Goal: Task Accomplishment & Management: Complete application form

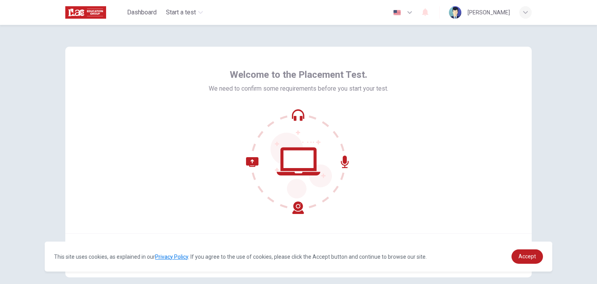
click at [302, 183] on icon at bounding box center [300, 165] width 61 height 66
click at [520, 250] on link "Accept" at bounding box center [526, 256] width 31 height 14
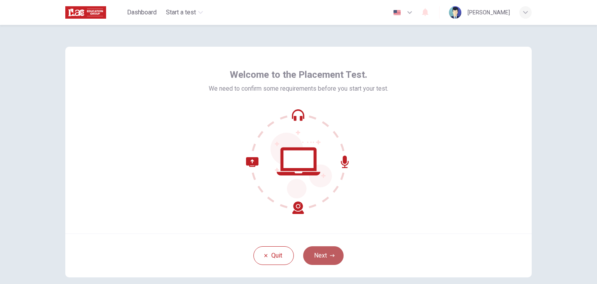
click at [334, 253] on button "Next" at bounding box center [323, 255] width 40 height 19
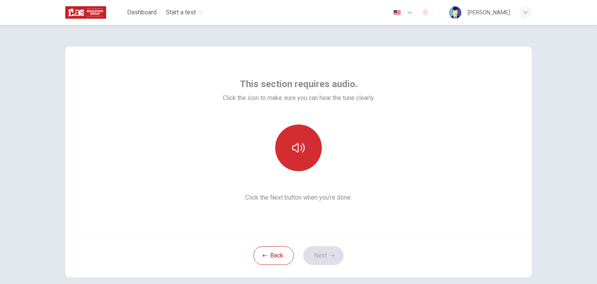
click at [278, 151] on button "button" at bounding box center [298, 147] width 47 height 47
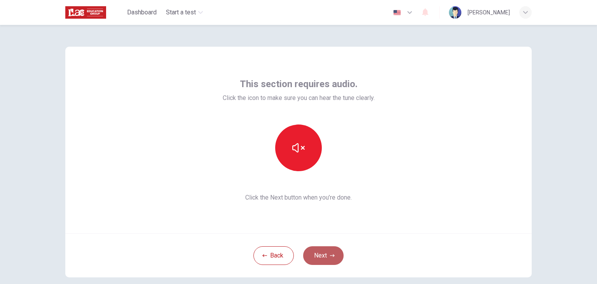
click at [327, 253] on button "Next" at bounding box center [323, 255] width 40 height 19
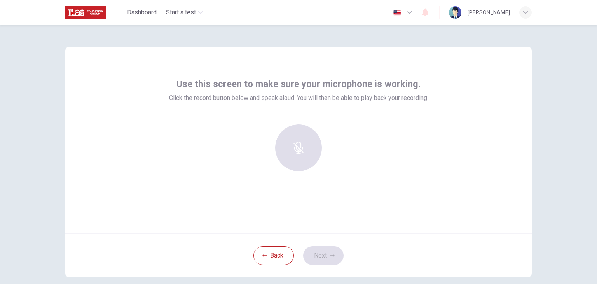
click at [300, 145] on div at bounding box center [298, 147] width 84 height 47
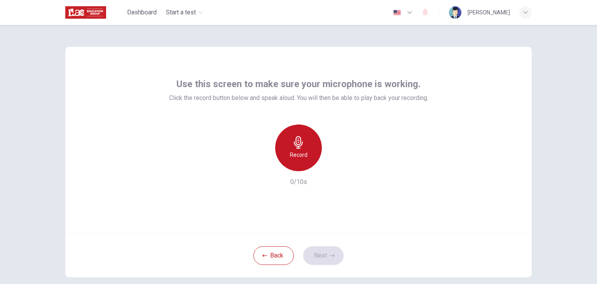
click at [303, 150] on div "Record" at bounding box center [298, 147] width 47 height 47
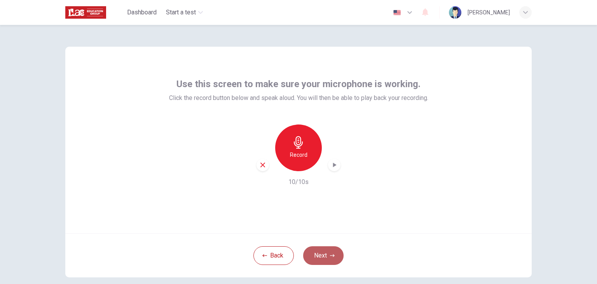
click at [324, 256] on button "Next" at bounding box center [323, 255] width 40 height 19
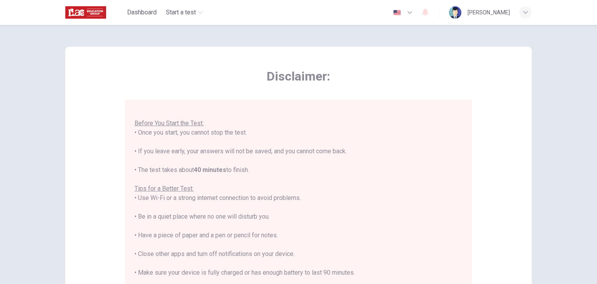
scroll to position [128, 0]
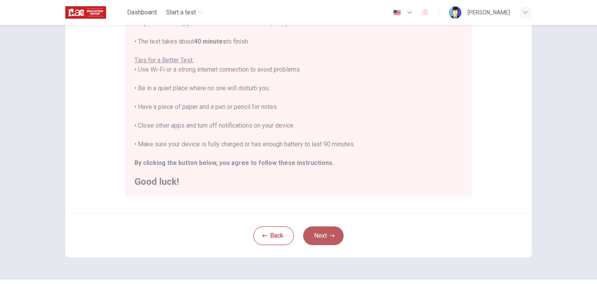
click at [319, 242] on button "Next" at bounding box center [323, 235] width 40 height 19
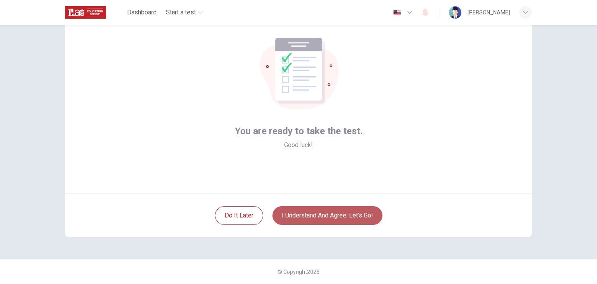
click at [322, 221] on button "I understand and agree. Let’s go!" at bounding box center [327, 215] width 110 height 19
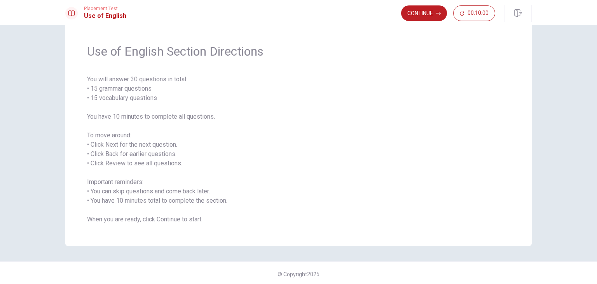
scroll to position [19, 0]
click at [423, 14] on button "Continue" at bounding box center [424, 13] width 46 height 16
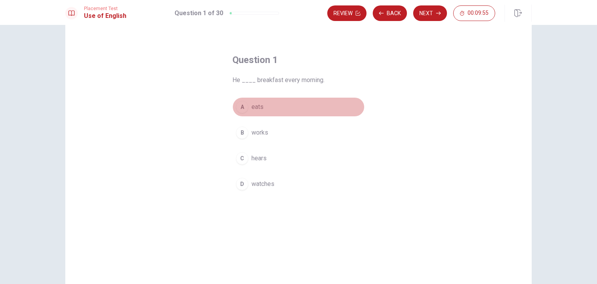
click at [247, 110] on button "A eats" at bounding box center [298, 106] width 132 height 19
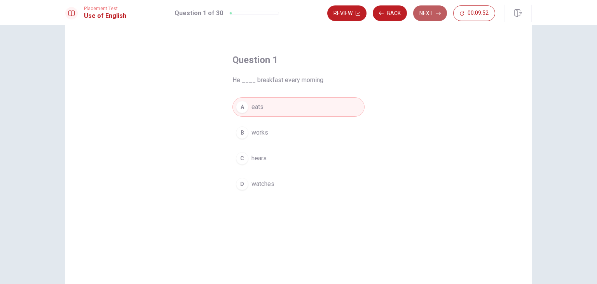
click at [424, 16] on button "Next" at bounding box center [430, 13] width 34 height 16
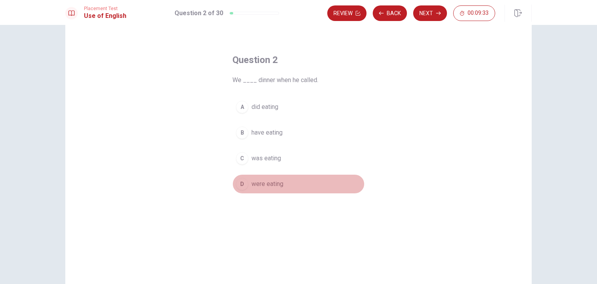
click at [256, 178] on button "D were eating" at bounding box center [298, 183] width 132 height 19
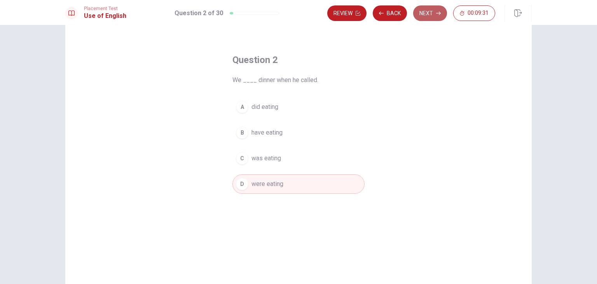
click at [423, 14] on button "Next" at bounding box center [430, 13] width 34 height 16
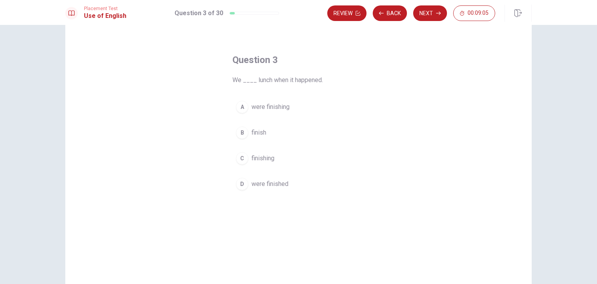
click at [248, 131] on button "B finish" at bounding box center [298, 132] width 132 height 19
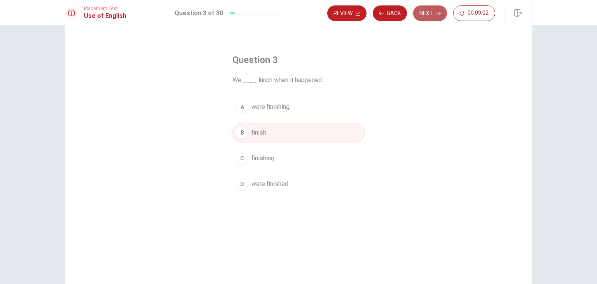
click at [414, 11] on button "Next" at bounding box center [430, 13] width 34 height 16
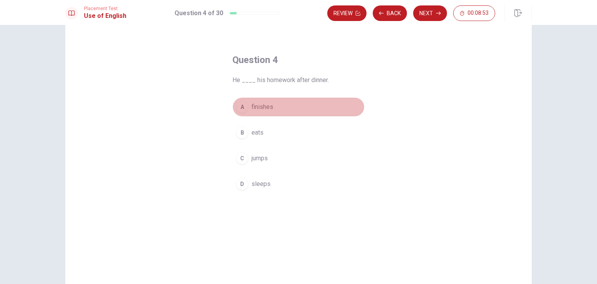
click at [260, 105] on span "finishes" at bounding box center [262, 106] width 22 height 9
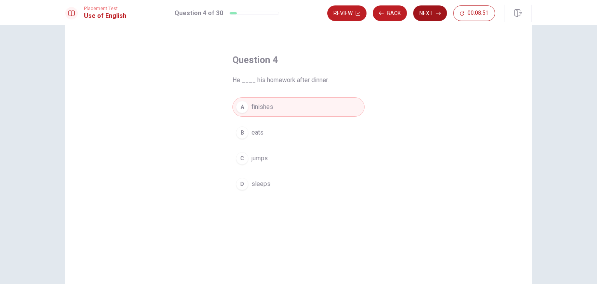
click at [420, 8] on button "Next" at bounding box center [430, 13] width 34 height 16
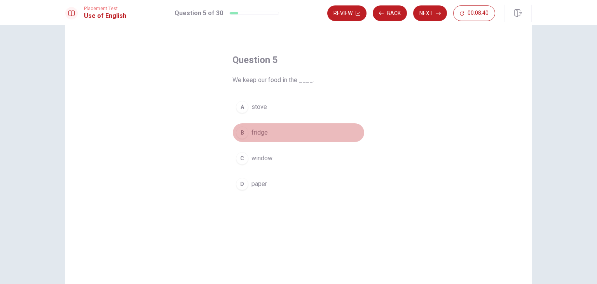
click at [256, 131] on span "fridge" at bounding box center [259, 132] width 16 height 9
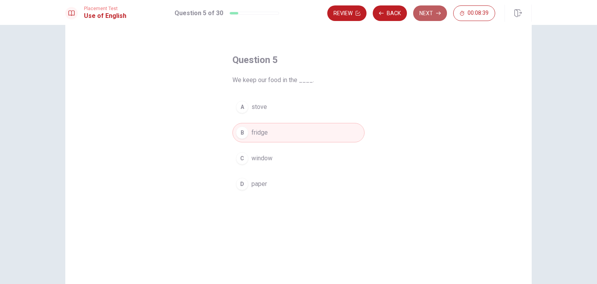
click at [424, 18] on button "Next" at bounding box center [430, 13] width 34 height 16
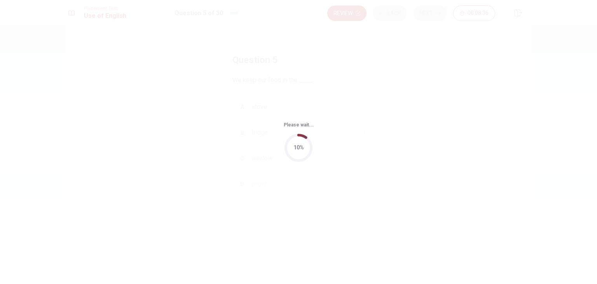
scroll to position [0, 0]
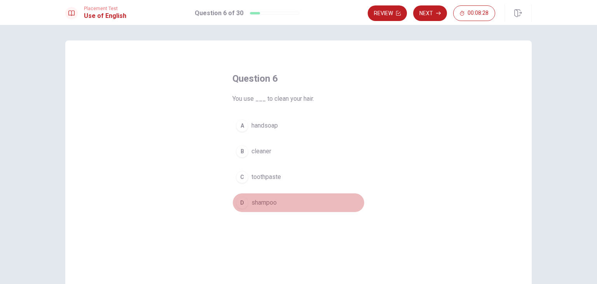
click at [260, 196] on button "D shampoo" at bounding box center [298, 202] width 132 height 19
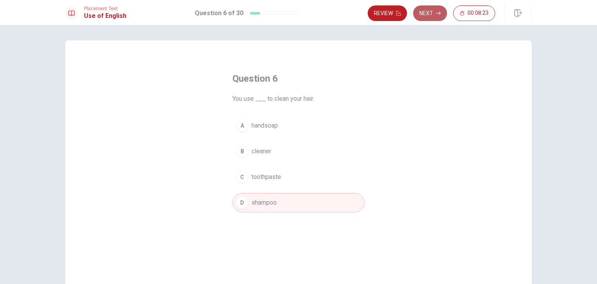
click at [424, 15] on button "Next" at bounding box center [430, 13] width 34 height 16
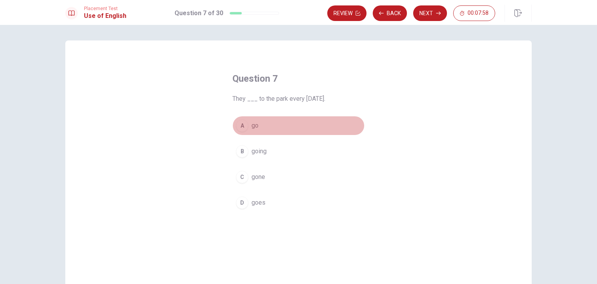
click at [257, 129] on button "A go" at bounding box center [298, 125] width 132 height 19
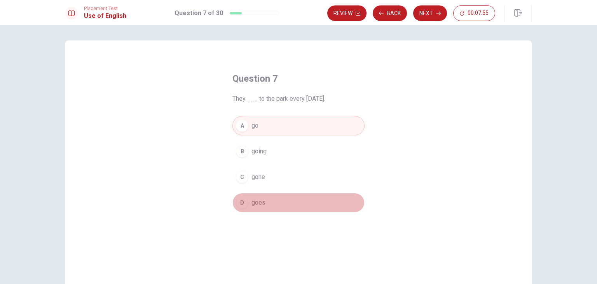
click at [254, 206] on span "goes" at bounding box center [258, 202] width 14 height 9
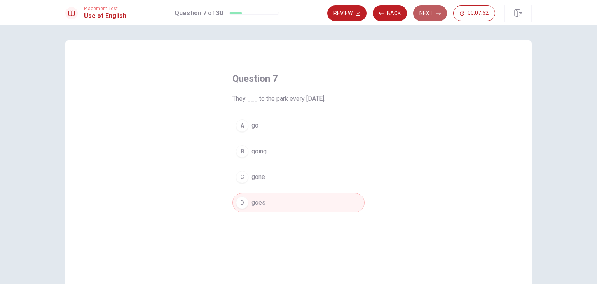
click at [424, 17] on button "Next" at bounding box center [430, 13] width 34 height 16
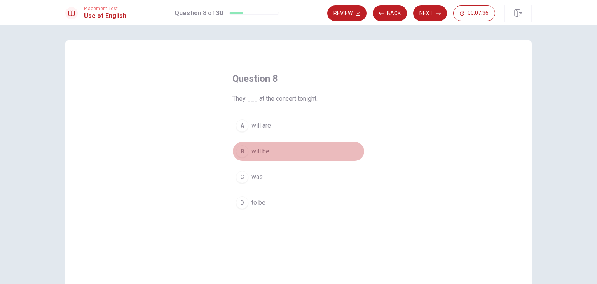
click at [258, 156] on button "B will be" at bounding box center [298, 150] width 132 height 19
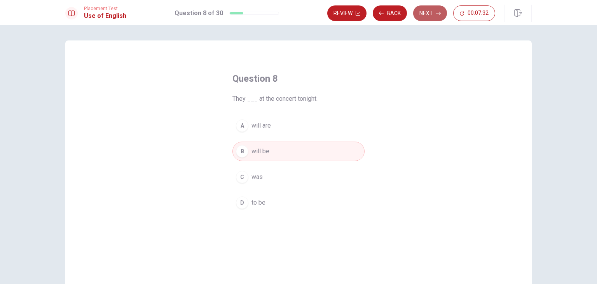
click at [431, 19] on button "Next" at bounding box center [430, 13] width 34 height 16
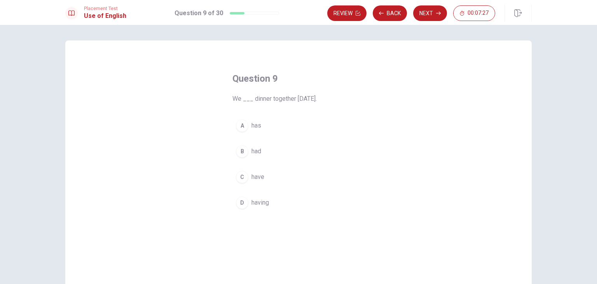
click at [262, 146] on button "B had" at bounding box center [298, 150] width 132 height 19
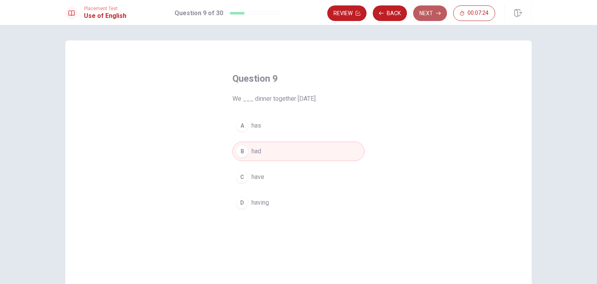
click at [429, 16] on button "Next" at bounding box center [430, 13] width 34 height 16
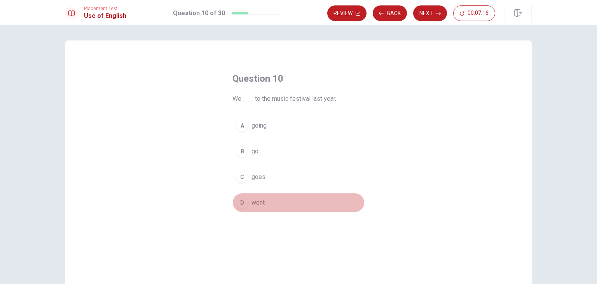
click at [253, 196] on button "D went" at bounding box center [298, 202] width 132 height 19
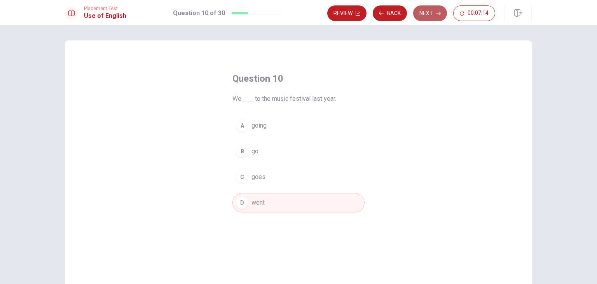
click at [422, 13] on button "Next" at bounding box center [430, 13] width 34 height 16
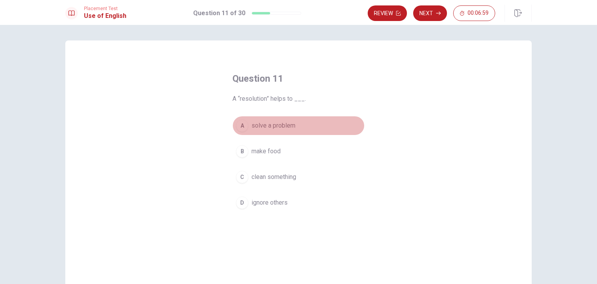
click at [281, 126] on span "solve a problem" at bounding box center [273, 125] width 44 height 9
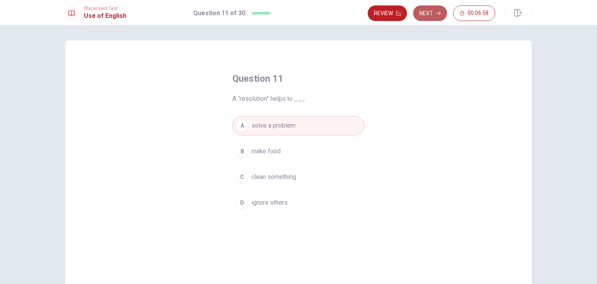
click at [437, 12] on icon "button" at bounding box center [438, 13] width 5 height 5
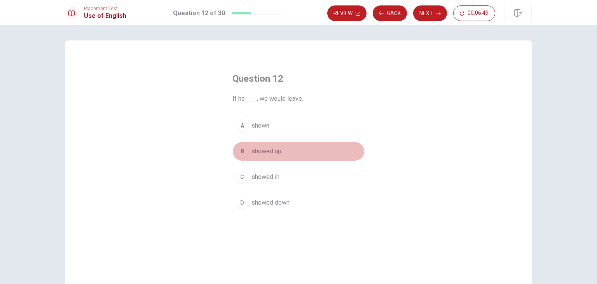
click at [262, 149] on span "showed up" at bounding box center [266, 150] width 30 height 9
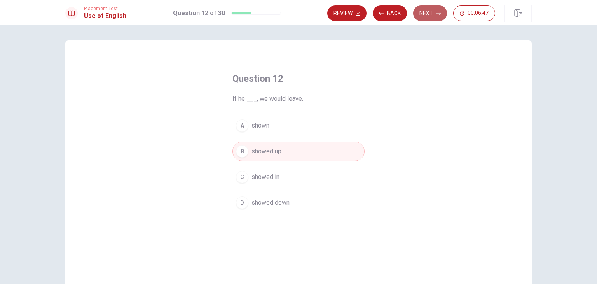
click at [422, 17] on button "Next" at bounding box center [430, 13] width 34 height 16
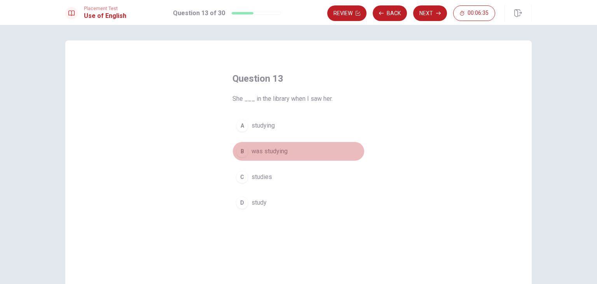
click at [267, 147] on span "was studying" at bounding box center [269, 150] width 36 height 9
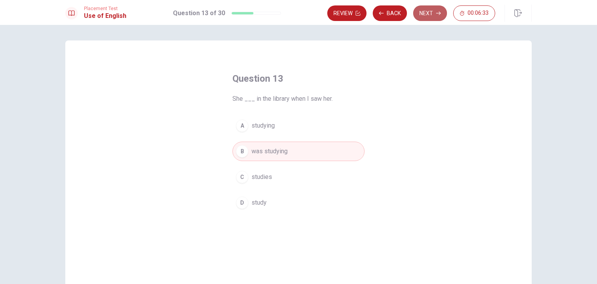
click at [435, 19] on button "Next" at bounding box center [430, 13] width 34 height 16
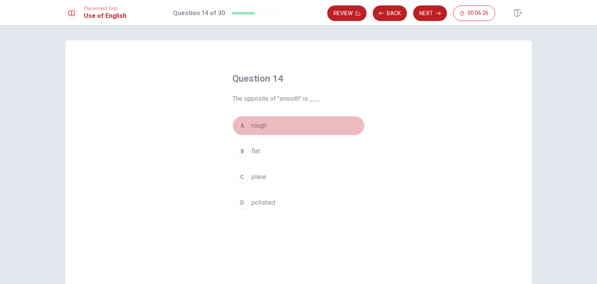
click at [263, 127] on span "rough" at bounding box center [258, 125] width 15 height 9
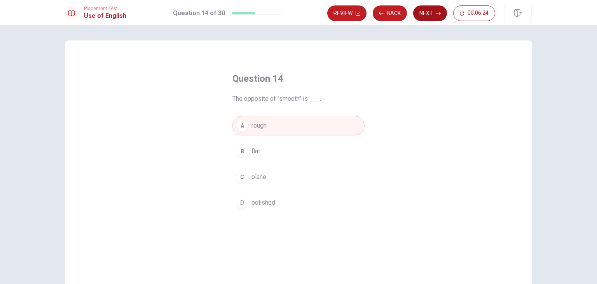
click at [424, 16] on button "Next" at bounding box center [430, 13] width 34 height 16
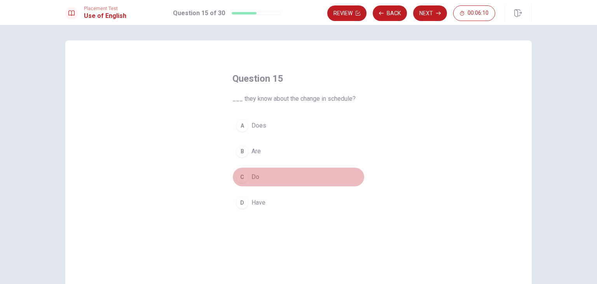
click at [260, 177] on button "C Do" at bounding box center [298, 176] width 132 height 19
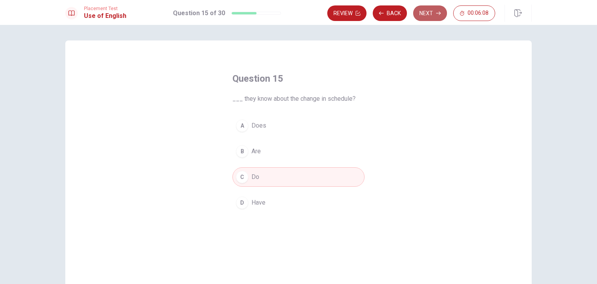
click at [431, 16] on button "Next" at bounding box center [430, 13] width 34 height 16
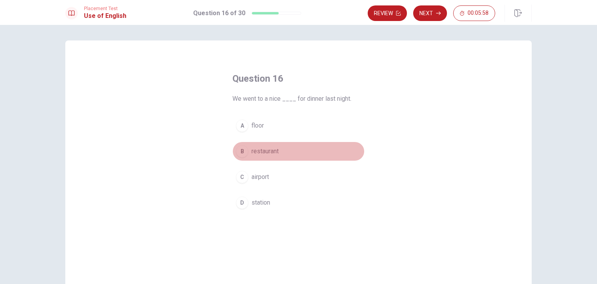
click at [276, 148] on span "restaurant" at bounding box center [264, 150] width 27 height 9
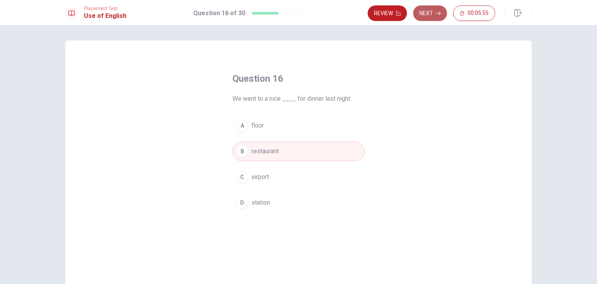
click at [429, 20] on button "Next" at bounding box center [430, 13] width 34 height 16
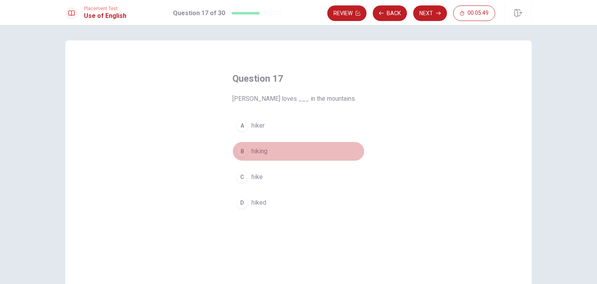
click at [255, 153] on span "hiking" at bounding box center [259, 150] width 16 height 9
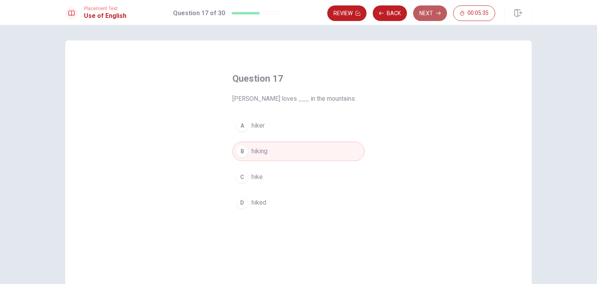
click at [425, 19] on button "Next" at bounding box center [430, 13] width 34 height 16
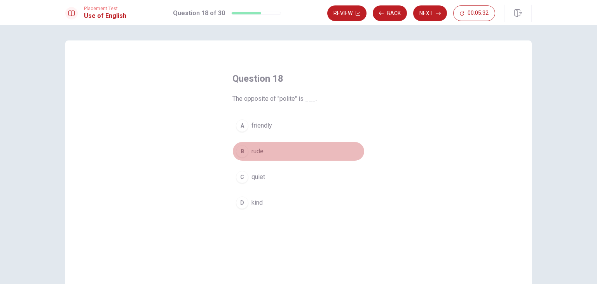
click at [255, 155] on span "rude" at bounding box center [257, 150] width 12 height 9
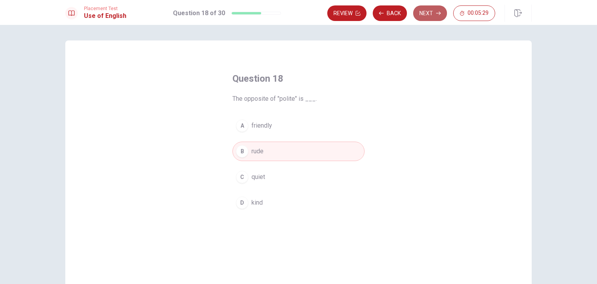
click at [424, 16] on button "Next" at bounding box center [430, 13] width 34 height 16
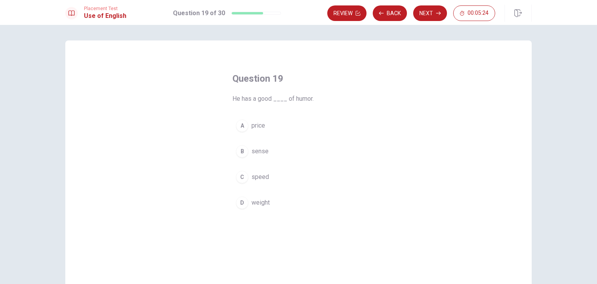
click at [248, 148] on button "B sense" at bounding box center [298, 150] width 132 height 19
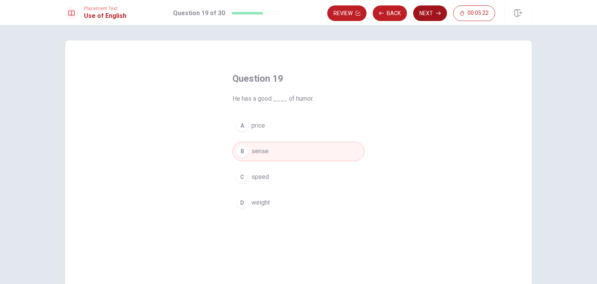
click at [428, 16] on button "Next" at bounding box center [430, 13] width 34 height 16
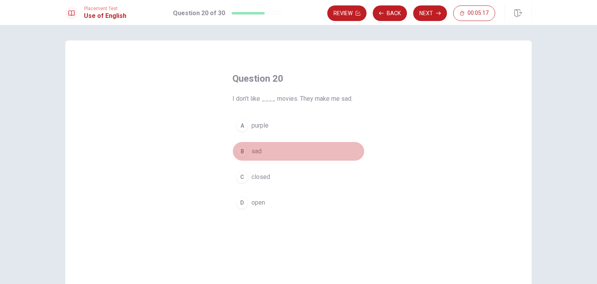
click at [251, 150] on span "sad" at bounding box center [256, 150] width 10 height 9
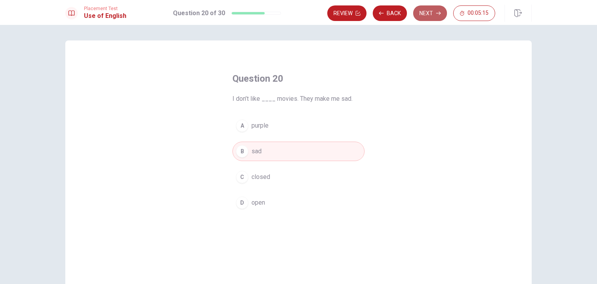
click at [426, 9] on button "Next" at bounding box center [430, 13] width 34 height 16
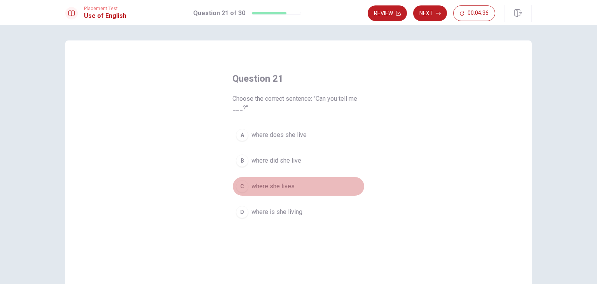
click at [276, 186] on span "where she lives" at bounding box center [272, 185] width 43 height 9
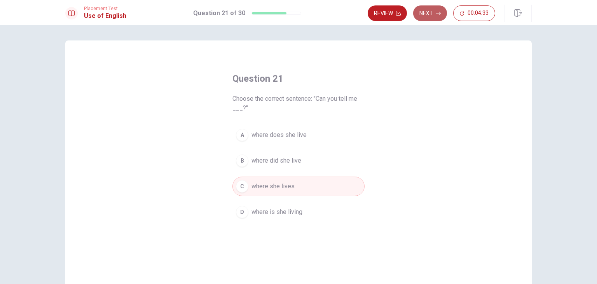
click at [425, 11] on button "Next" at bounding box center [430, 13] width 34 height 16
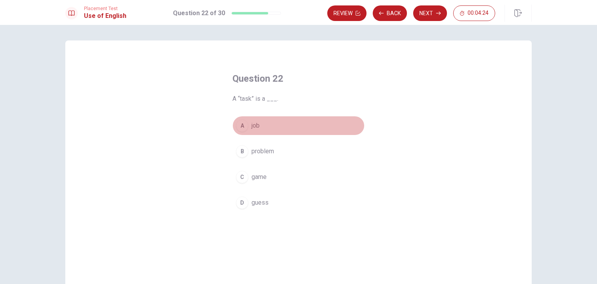
click at [261, 132] on button "A job" at bounding box center [298, 125] width 132 height 19
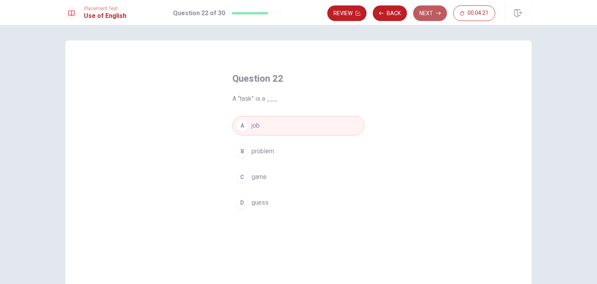
click at [421, 18] on button "Next" at bounding box center [430, 13] width 34 height 16
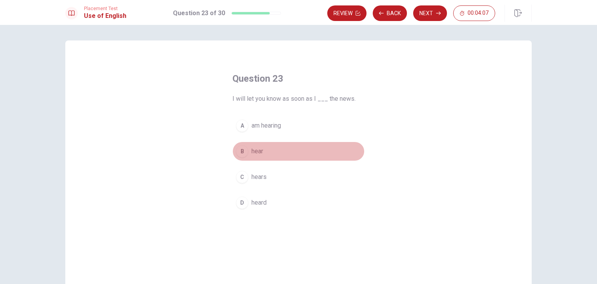
click at [263, 148] on button "B hear" at bounding box center [298, 150] width 132 height 19
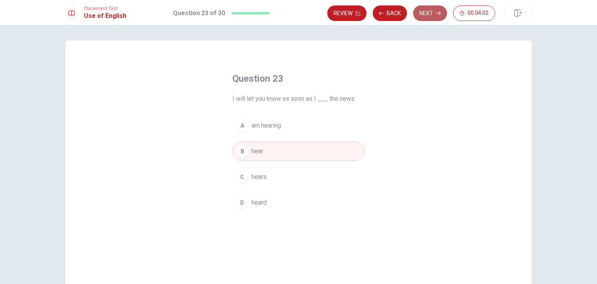
click at [436, 17] on button "Next" at bounding box center [430, 13] width 34 height 16
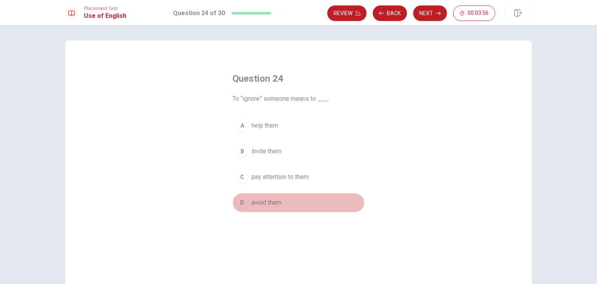
click at [263, 198] on span "avoid them" at bounding box center [266, 202] width 30 height 9
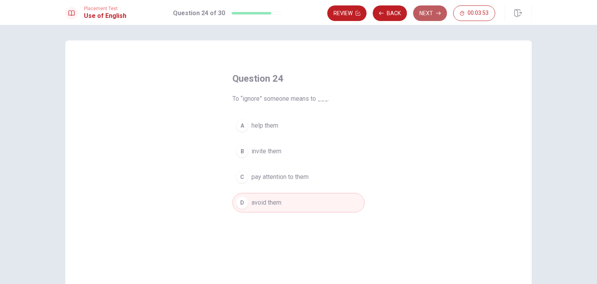
click at [422, 16] on button "Next" at bounding box center [430, 13] width 34 height 16
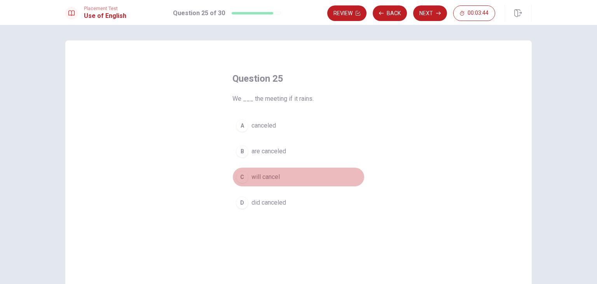
click at [267, 181] on span "will cancel" at bounding box center [265, 176] width 28 height 9
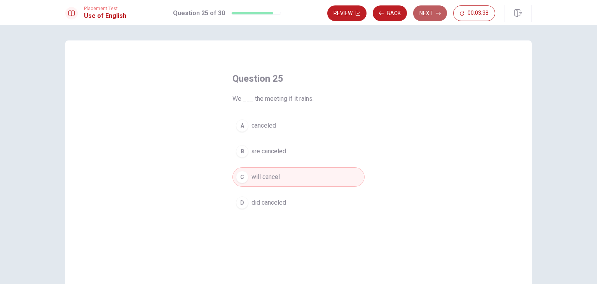
click at [426, 18] on button "Next" at bounding box center [430, 13] width 34 height 16
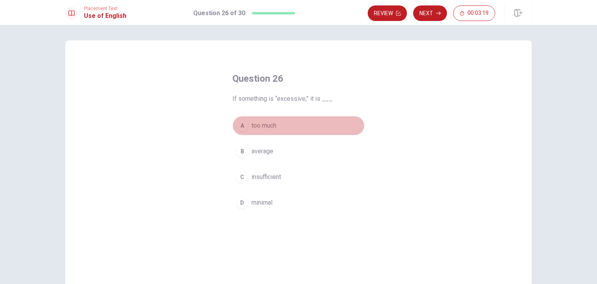
click at [277, 131] on button "A too much" at bounding box center [298, 125] width 132 height 19
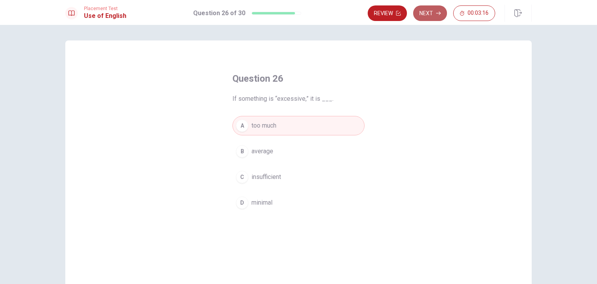
click at [436, 19] on button "Next" at bounding box center [430, 13] width 34 height 16
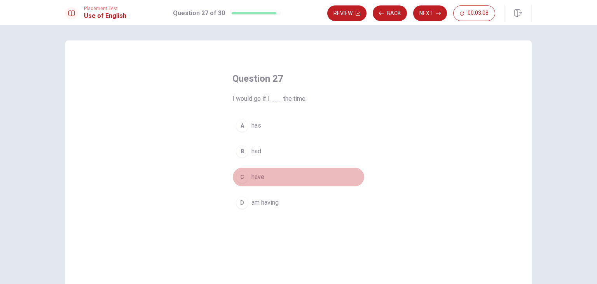
click at [253, 174] on span "have" at bounding box center [257, 176] width 13 height 9
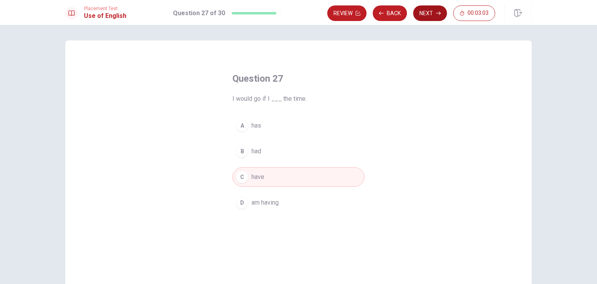
click at [432, 18] on button "Next" at bounding box center [430, 13] width 34 height 16
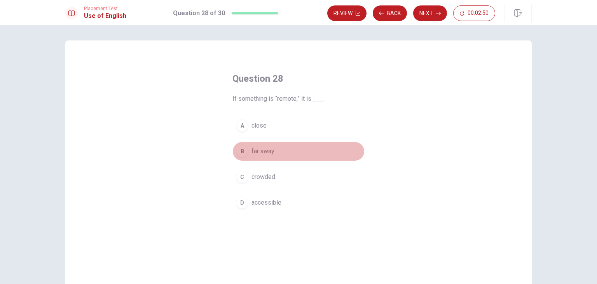
click at [270, 154] on span "far away" at bounding box center [262, 150] width 23 height 9
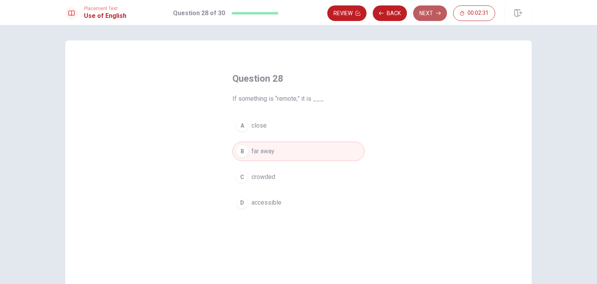
click at [423, 20] on button "Next" at bounding box center [430, 13] width 34 height 16
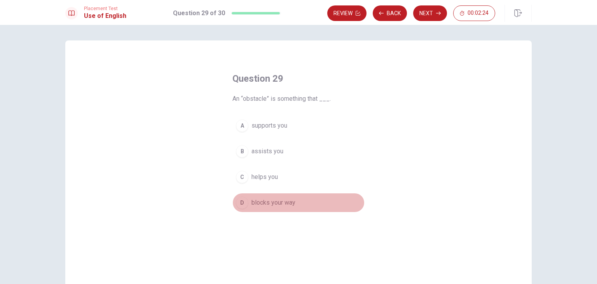
click at [270, 199] on span "blocks your way" at bounding box center [273, 202] width 44 height 9
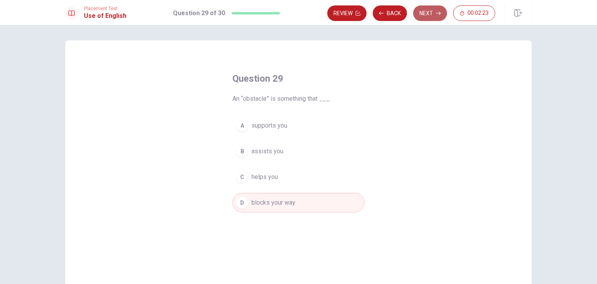
click at [425, 17] on button "Next" at bounding box center [430, 13] width 34 height 16
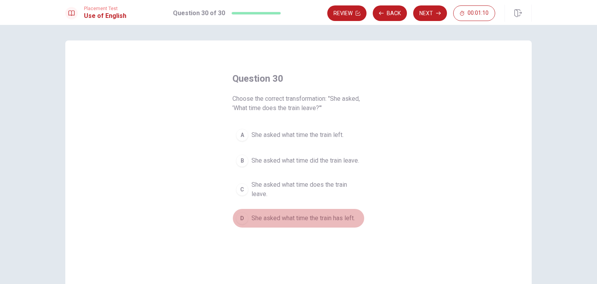
click at [295, 222] on span "She asked what time the train has left." at bounding box center [302, 217] width 103 height 9
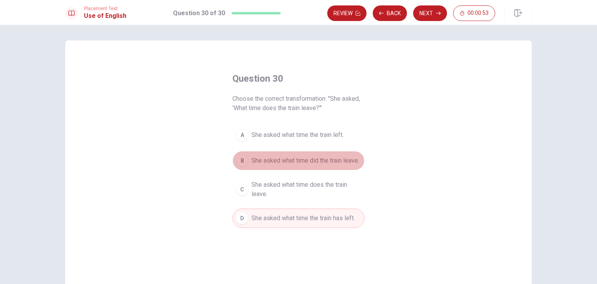
click at [300, 160] on span "She asked what time did the train leave." at bounding box center [305, 160] width 108 height 9
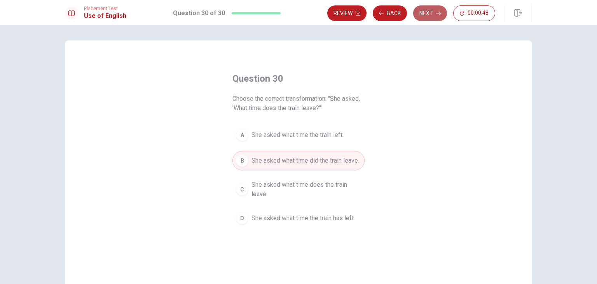
click at [437, 16] on button "Next" at bounding box center [430, 13] width 34 height 16
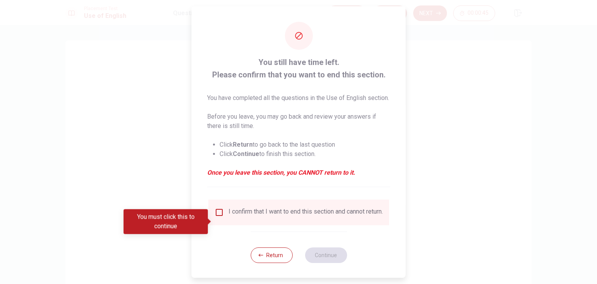
click at [289, 217] on div "I confirm that I want to end this section and cannot return." at bounding box center [305, 211] width 154 height 9
click at [251, 257] on div "Return Continue" at bounding box center [298, 254] width 96 height 47
click at [256, 263] on button "Return" at bounding box center [271, 255] width 42 height 16
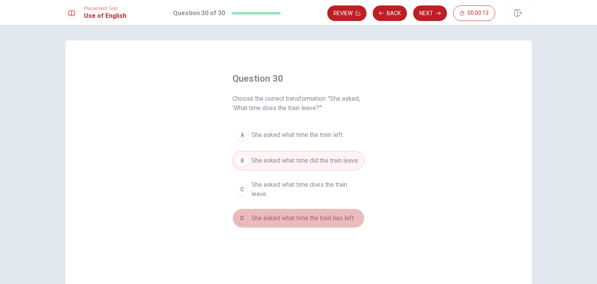
click at [291, 221] on span "She asked what time the train has left." at bounding box center [302, 217] width 103 height 9
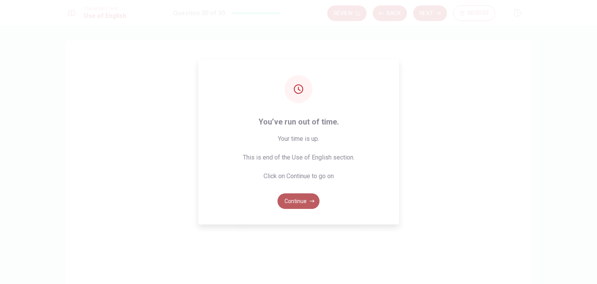
click at [305, 200] on button "Continue" at bounding box center [298, 201] width 42 height 16
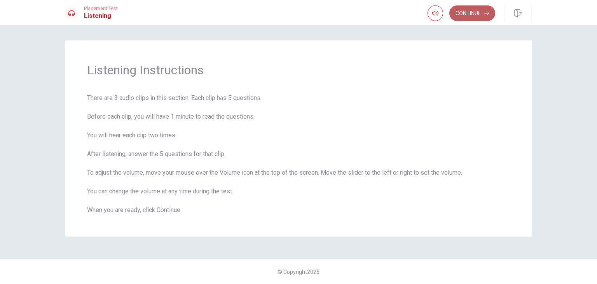
click at [472, 16] on button "Continue" at bounding box center [472, 13] width 46 height 16
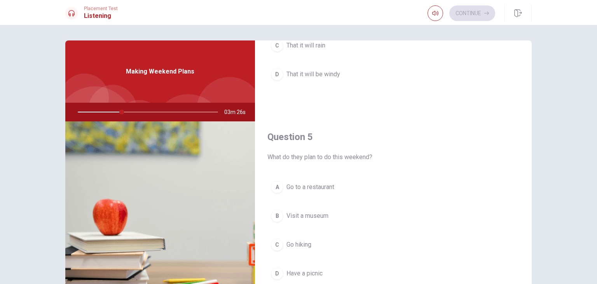
scroll to position [721, 0]
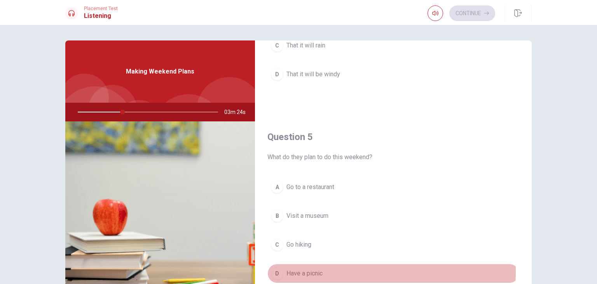
click at [312, 268] on span "Have a picnic" at bounding box center [304, 272] width 36 height 9
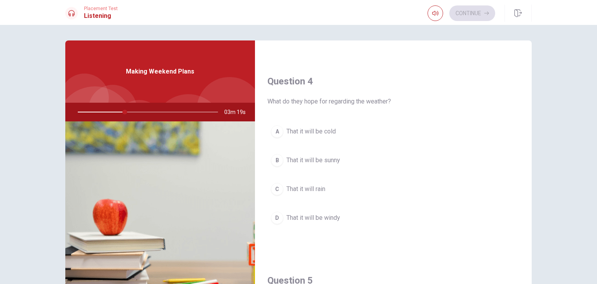
scroll to position [553, 0]
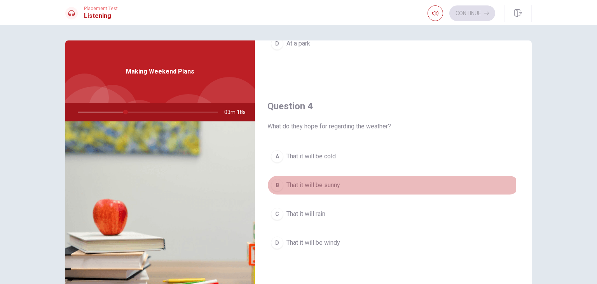
click at [324, 188] on button "B That it will be sunny" at bounding box center [393, 184] width 252 height 19
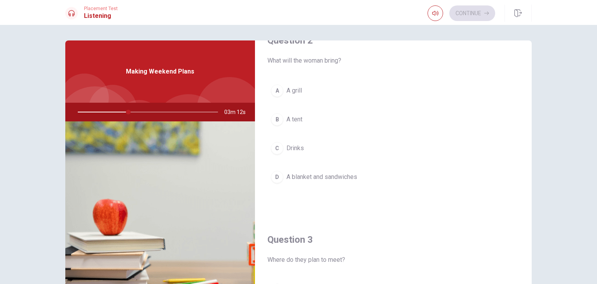
scroll to position [219, 0]
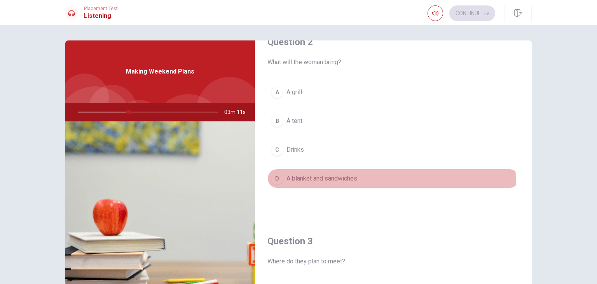
click at [326, 178] on span "A blanket and sandwiches" at bounding box center [321, 178] width 71 height 9
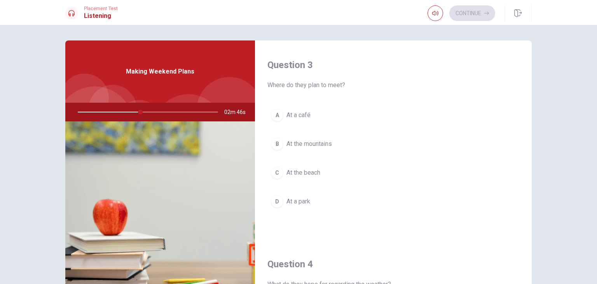
scroll to position [389, 0]
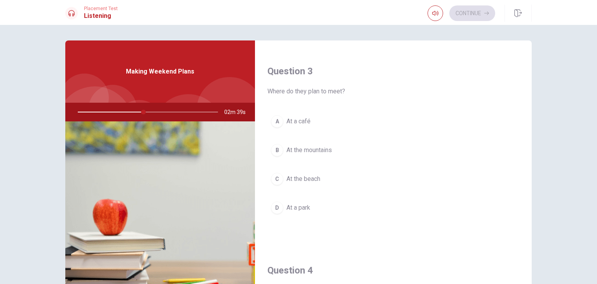
click at [300, 207] on span "At a park" at bounding box center [298, 207] width 24 height 9
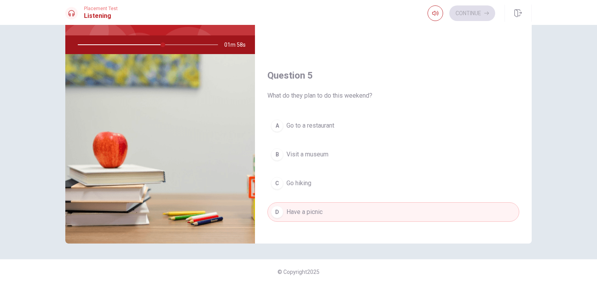
scroll to position [721, 0]
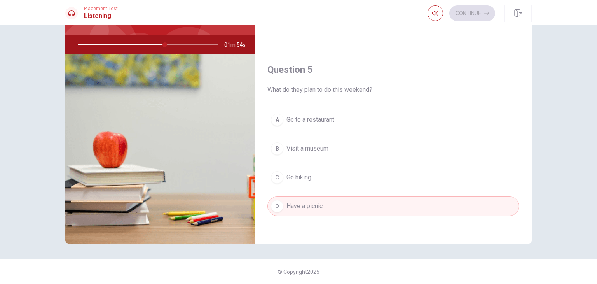
click at [463, 10] on div "Continue" at bounding box center [461, 13] width 68 height 16
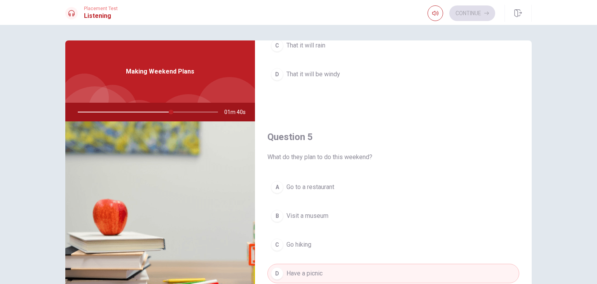
scroll to position [67, 0]
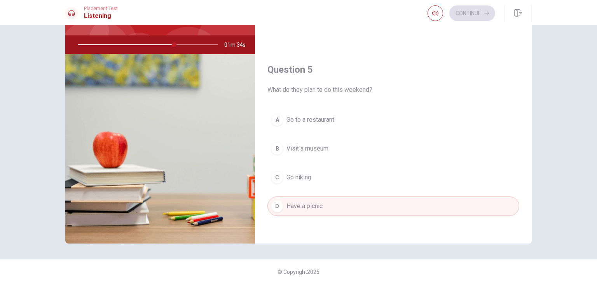
click at [469, 14] on div "Continue" at bounding box center [461, 13] width 68 height 16
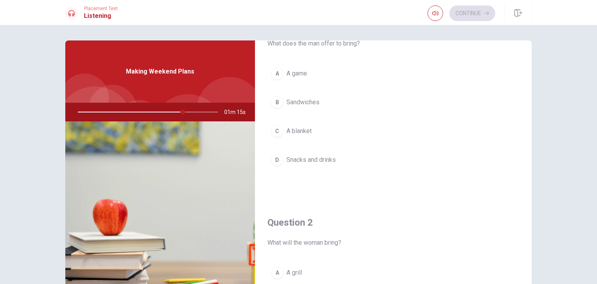
scroll to position [38, 0]
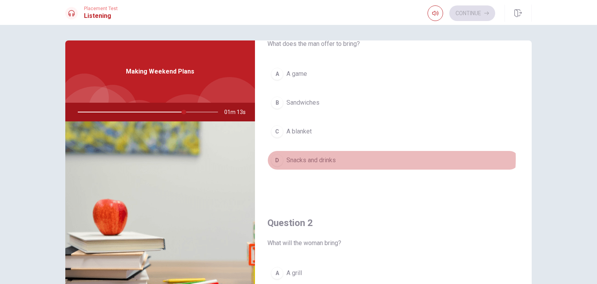
click at [379, 158] on button "D Snacks and drinks" at bounding box center [393, 159] width 252 height 19
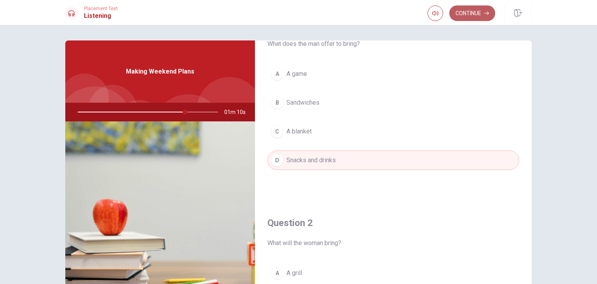
click at [472, 16] on button "Continue" at bounding box center [472, 13] width 46 height 16
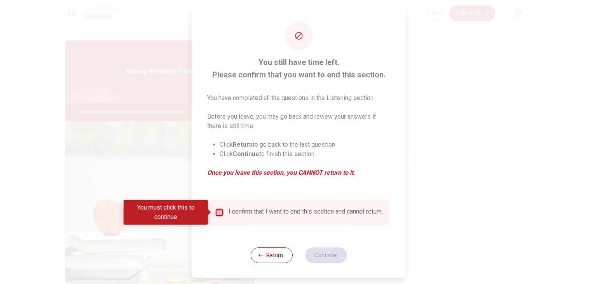
click at [218, 212] on input "You must click this to continue" at bounding box center [218, 211] width 9 height 9
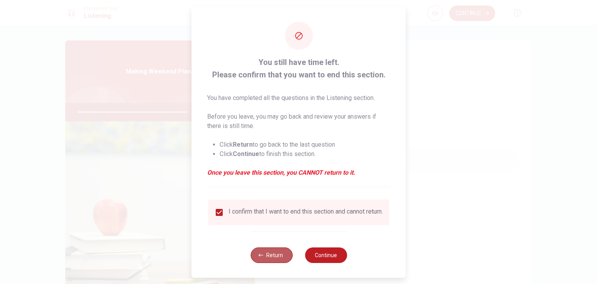
click at [258, 256] on button "Return" at bounding box center [271, 255] width 42 height 16
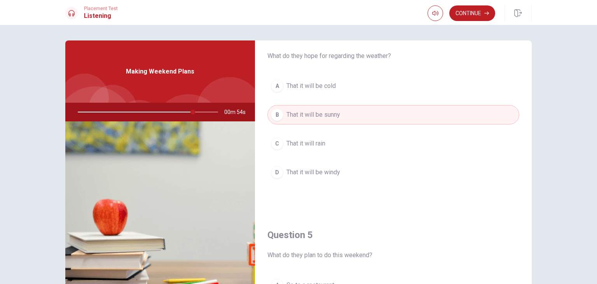
scroll to position [721, 0]
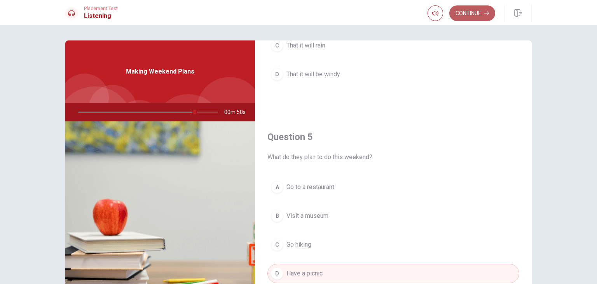
click at [454, 21] on button "Continue" at bounding box center [472, 13] width 46 height 16
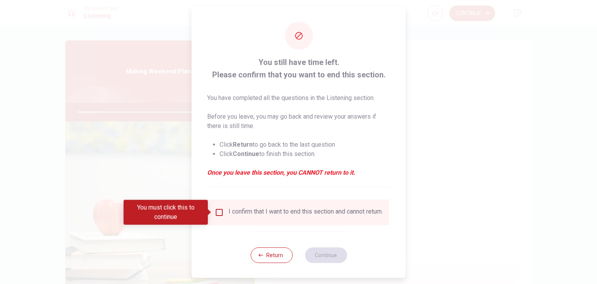
click at [241, 210] on div "I confirm that I want to end this section and cannot return." at bounding box center [305, 211] width 154 height 9
click at [218, 213] on input "You must click this to continue" at bounding box center [218, 211] width 9 height 9
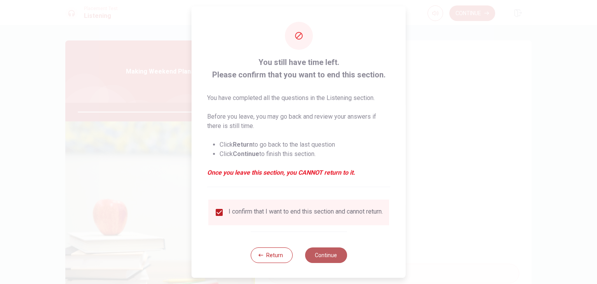
click at [328, 260] on button "Continue" at bounding box center [326, 255] width 42 height 16
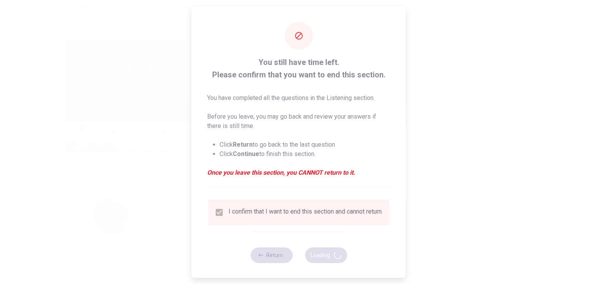
type input "86"
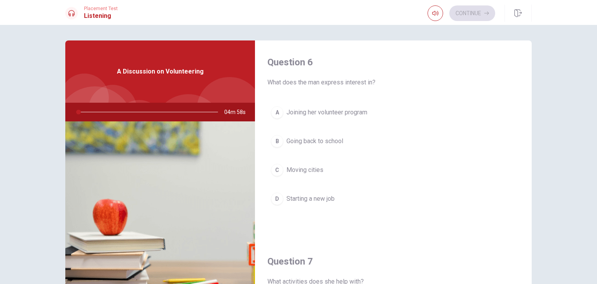
click at [328, 260] on h4 "Question 7" at bounding box center [393, 261] width 252 height 12
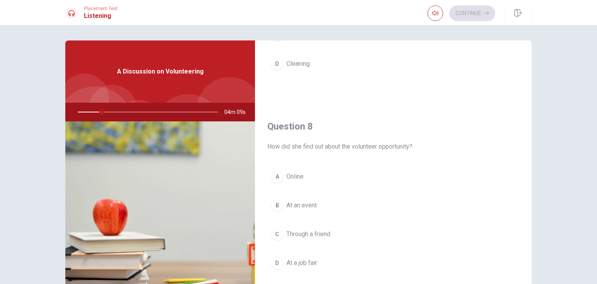
scroll to position [334, 0]
click at [314, 187] on div "A Online B At an event C Through a friend D At a job fair" at bounding box center [393, 226] width 252 height 121
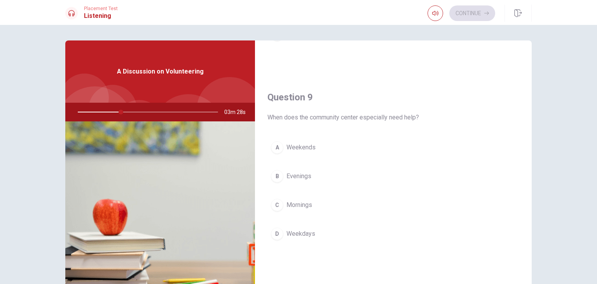
scroll to position [563, 0]
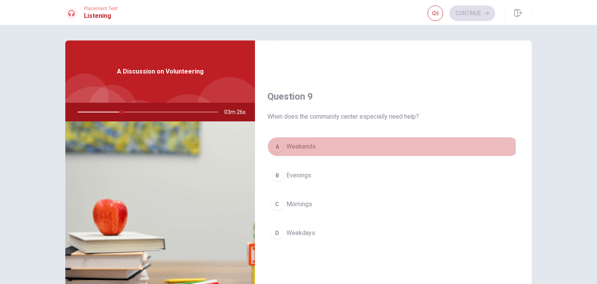
click at [309, 145] on span "Weekends" at bounding box center [300, 146] width 29 height 9
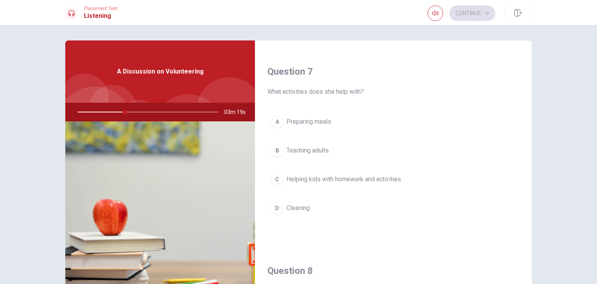
scroll to position [188, 0]
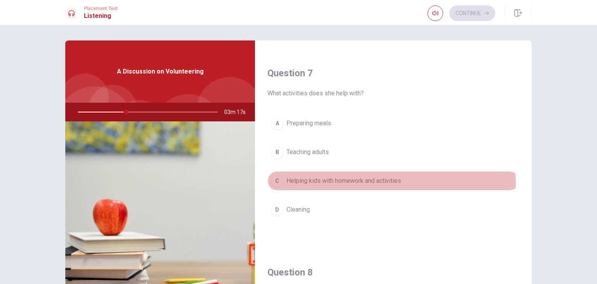
click at [317, 183] on span "Helping kids with homework and activities" at bounding box center [343, 180] width 115 height 9
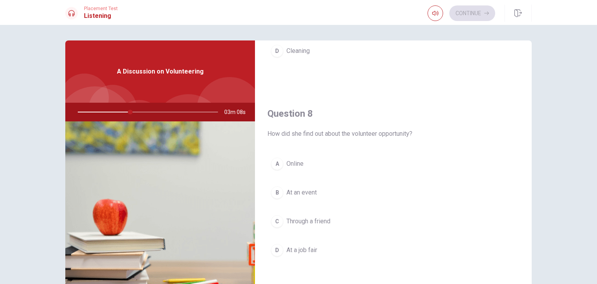
scroll to position [374, 0]
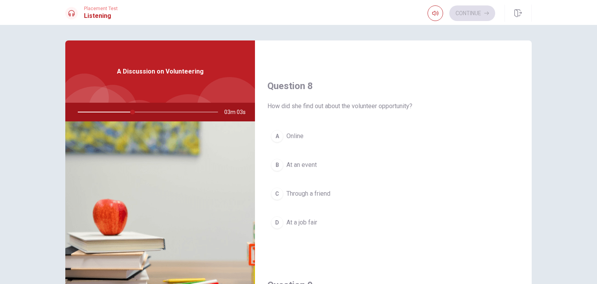
click at [299, 163] on span "At an event" at bounding box center [301, 164] width 30 height 9
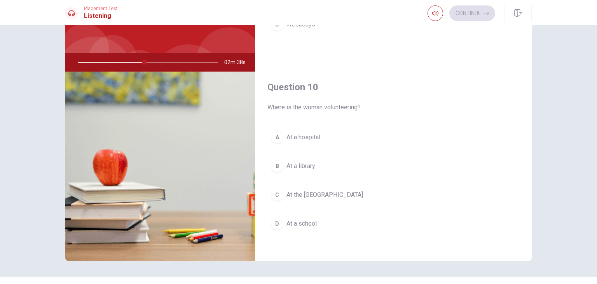
scroll to position [47, 0]
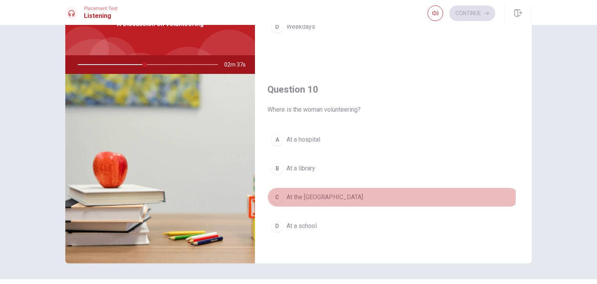
click at [305, 192] on span "At the [GEOGRAPHIC_DATA]" at bounding box center [324, 196] width 77 height 9
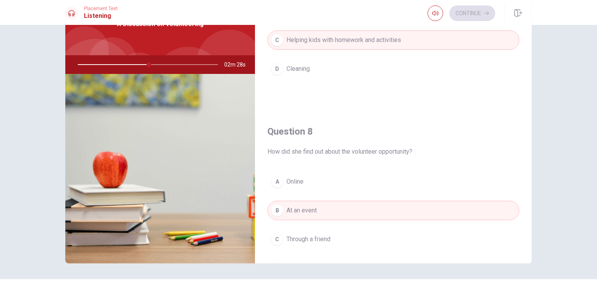
scroll to position [281, 0]
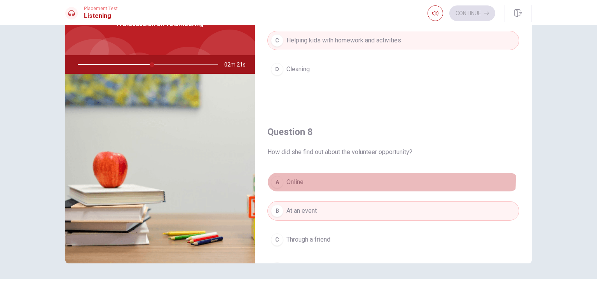
click at [319, 178] on button "A Online" at bounding box center [393, 181] width 252 height 19
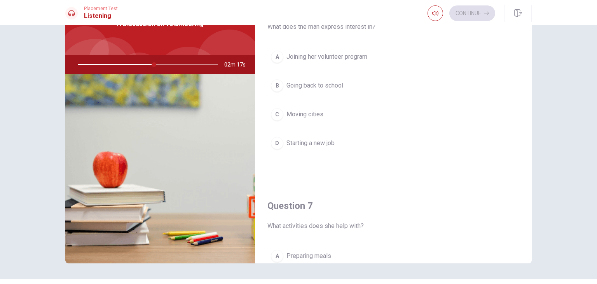
scroll to position [0, 0]
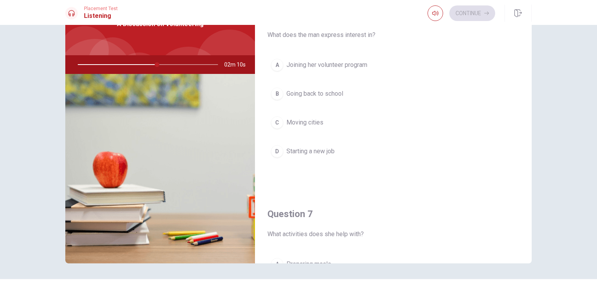
click at [343, 68] on span "Joining her volunteer program" at bounding box center [326, 64] width 81 height 9
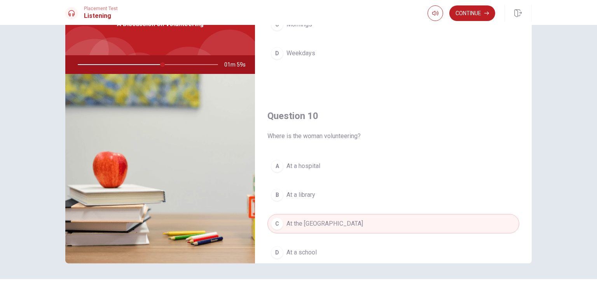
scroll to position [721, 0]
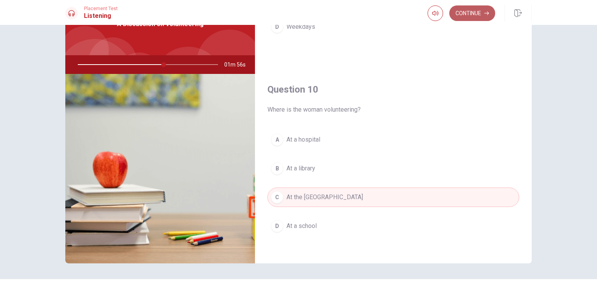
click at [468, 14] on button "Continue" at bounding box center [472, 13] width 46 height 16
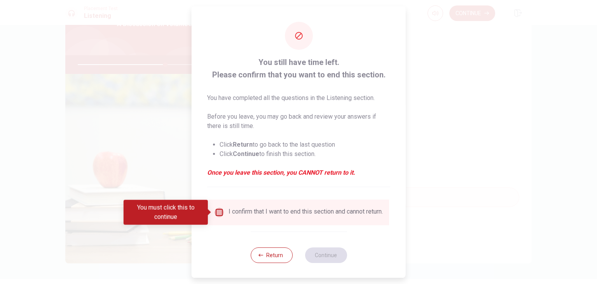
click at [218, 212] on input "You must click this to continue" at bounding box center [218, 211] width 9 height 9
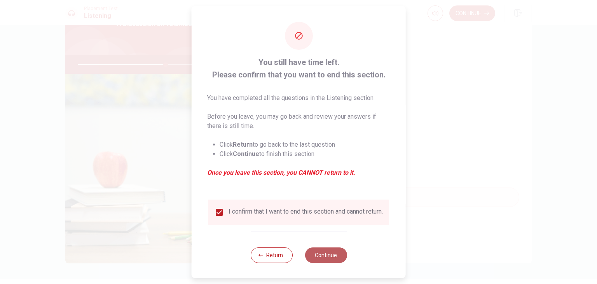
click at [328, 255] on button "Continue" at bounding box center [326, 255] width 42 height 16
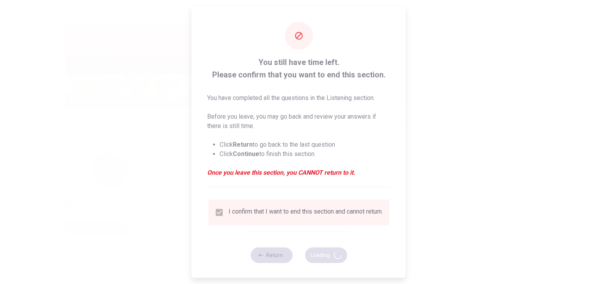
type input "64"
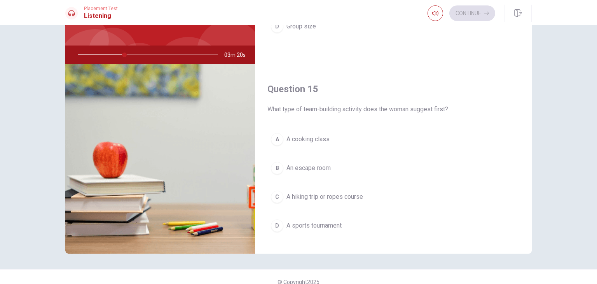
scroll to position [713, 0]
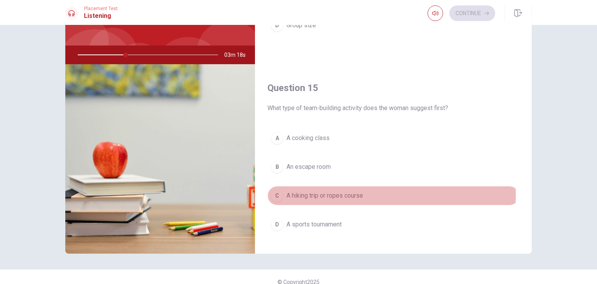
click at [317, 192] on span "A hiking trip or ropes course" at bounding box center [324, 195] width 77 height 9
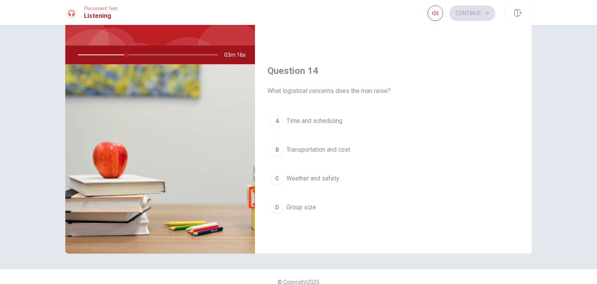
scroll to position [529, 0]
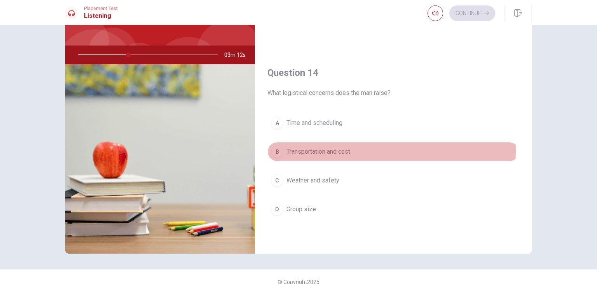
click at [328, 148] on span "Transportation and cost" at bounding box center [318, 151] width 64 height 9
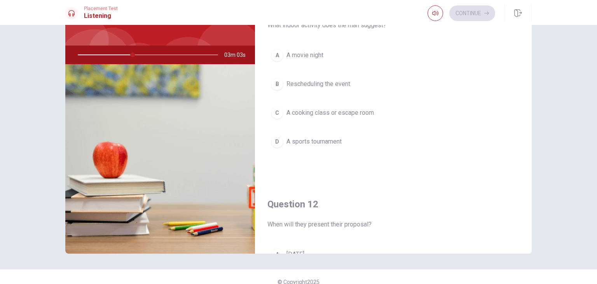
scroll to position [0, 0]
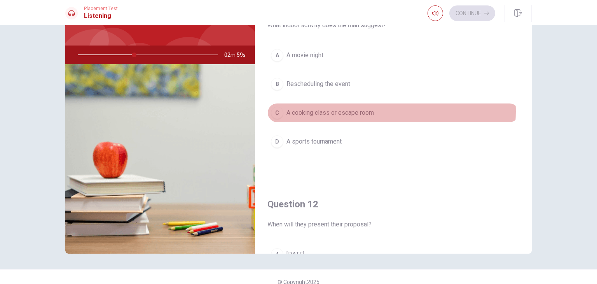
click at [353, 110] on span "A cooking class or escape room" at bounding box center [329, 112] width 87 height 9
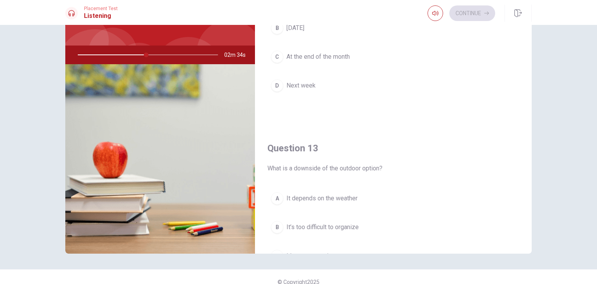
scroll to position [255, 0]
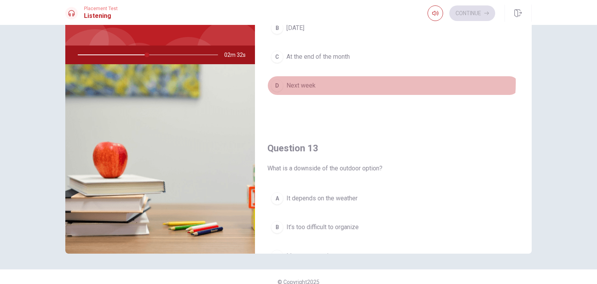
click at [359, 81] on button "D Next week" at bounding box center [393, 85] width 252 height 19
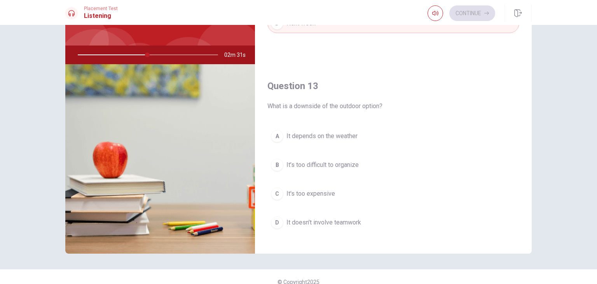
scroll to position [317, 0]
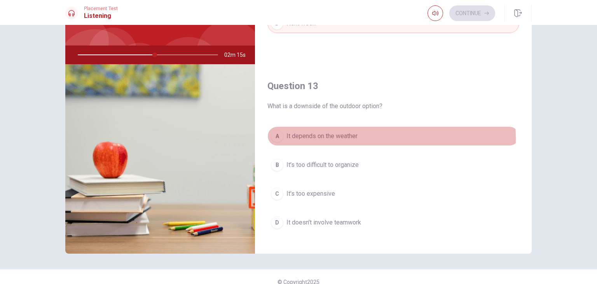
click at [312, 137] on span "It depends on the weather" at bounding box center [321, 135] width 71 height 9
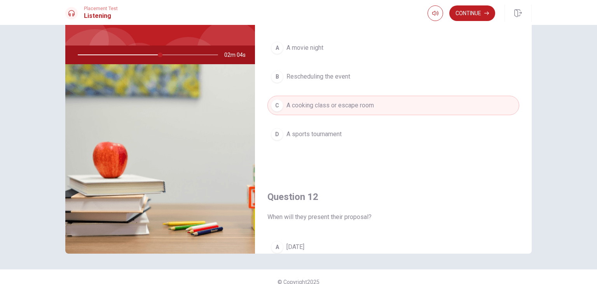
scroll to position [0, 0]
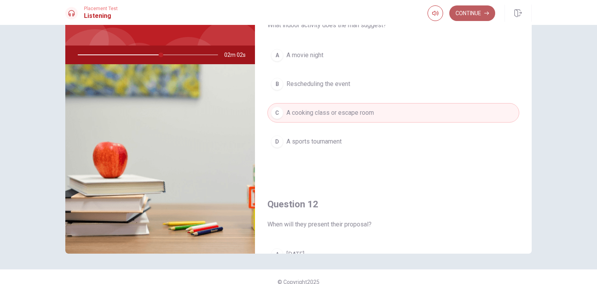
click at [470, 14] on button "Continue" at bounding box center [472, 13] width 46 height 16
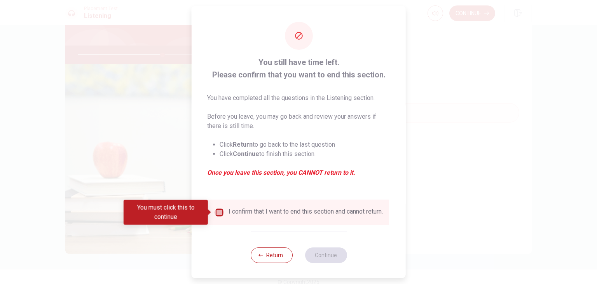
click at [220, 212] on input "You must click this to continue" at bounding box center [218, 211] width 9 height 9
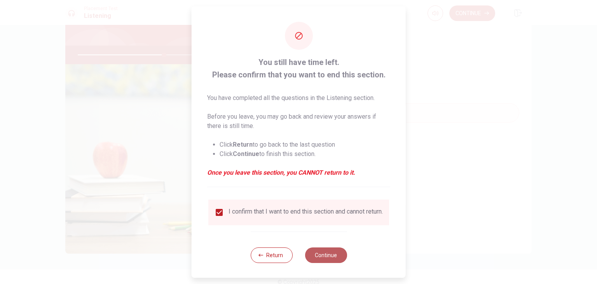
click at [327, 258] on button "Continue" at bounding box center [326, 255] width 42 height 16
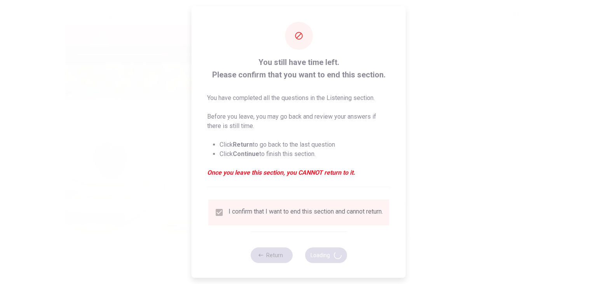
type input "63"
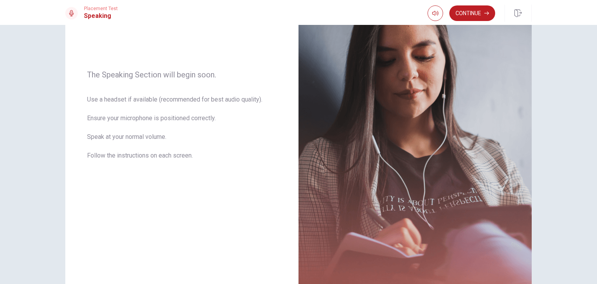
scroll to position [90, 0]
click at [472, 14] on button "Continue" at bounding box center [472, 13] width 46 height 16
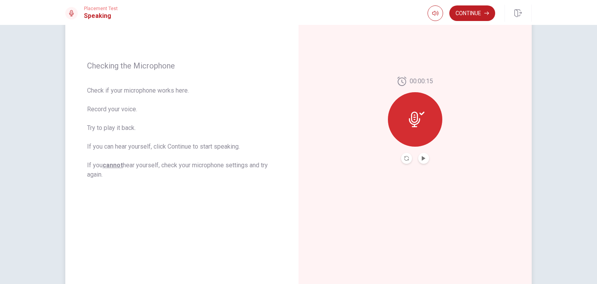
click at [415, 116] on icon at bounding box center [414, 119] width 11 height 16
click at [425, 159] on button "Play Audio" at bounding box center [423, 158] width 11 height 11
click at [479, 17] on button "Continue" at bounding box center [472, 13] width 46 height 16
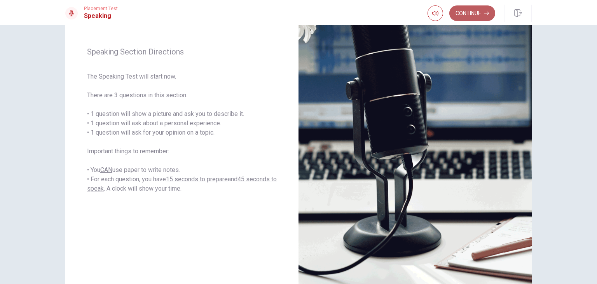
click at [463, 16] on button "Continue" at bounding box center [472, 13] width 46 height 16
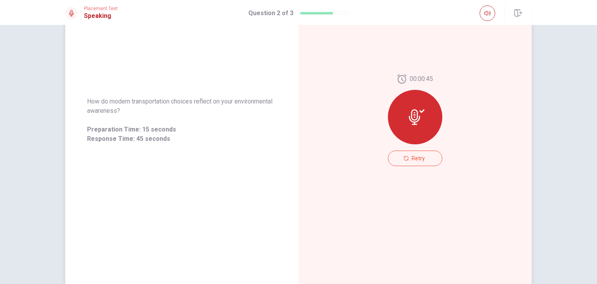
click at [405, 128] on div at bounding box center [415, 117] width 54 height 54
click at [399, 158] on button "Retry" at bounding box center [415, 158] width 54 height 16
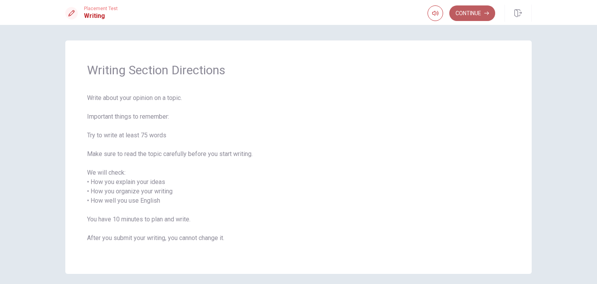
click at [465, 17] on button "Continue" at bounding box center [472, 13] width 46 height 16
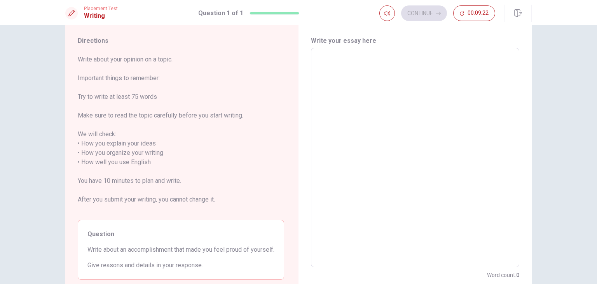
scroll to position [15, 0]
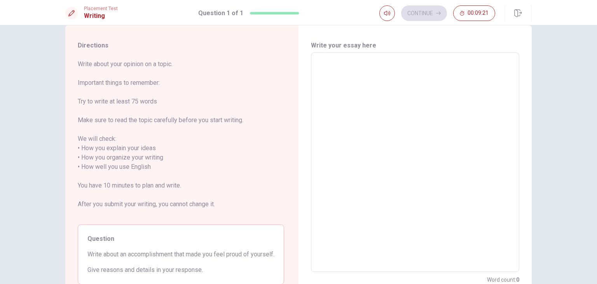
click at [326, 69] on textarea at bounding box center [414, 162] width 197 height 206
type textarea "w"
type textarea "x"
type textarea "wh"
type textarea "x"
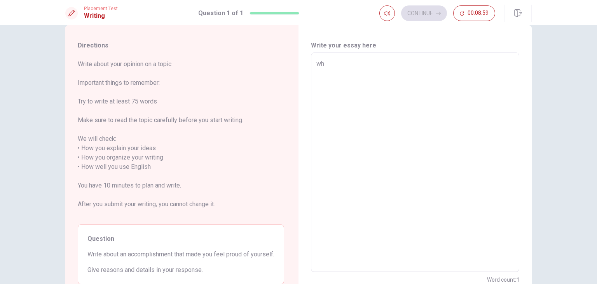
type textarea "w"
type textarea "x"
type textarea "O"
type textarea "x"
type textarea "On"
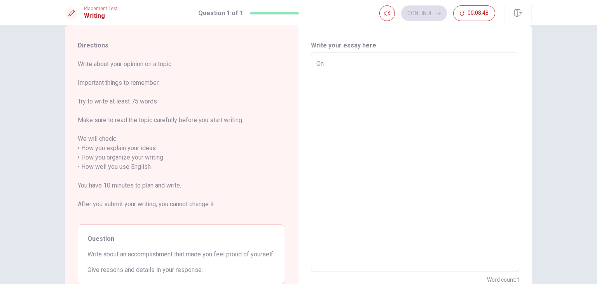
type textarea "x"
type textarea "Onw"
type textarea "x"
type textarea "On"
type textarea "x"
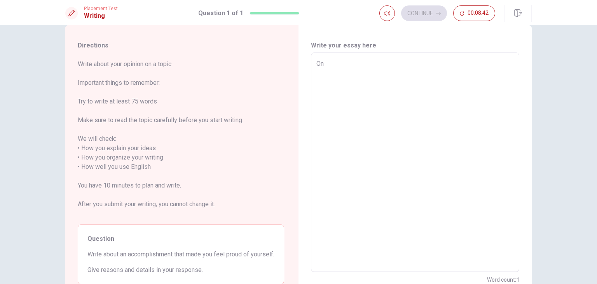
type textarea "One"
type textarea "x"
type textarea "One"
type textarea "x"
type textarea "One o"
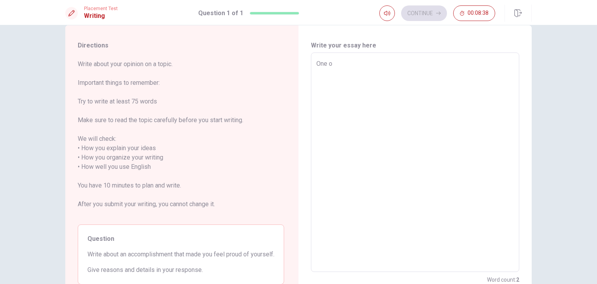
type textarea "x"
type textarea "One of"
type textarea "x"
type textarea "One of"
type textarea "x"
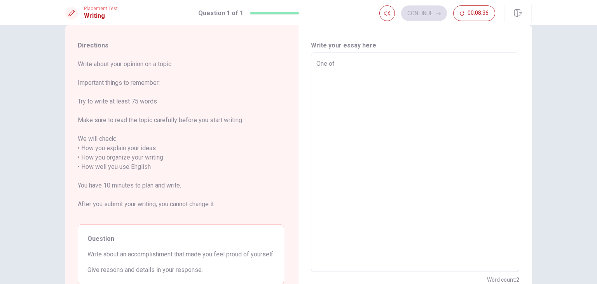
type textarea "One of t"
type textarea "x"
type textarea "One of th"
type textarea "x"
type textarea "One of the"
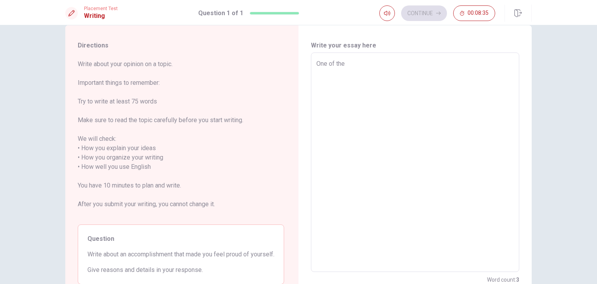
type textarea "x"
type textarea "One of the"
type textarea "x"
type textarea "One of the m"
type textarea "x"
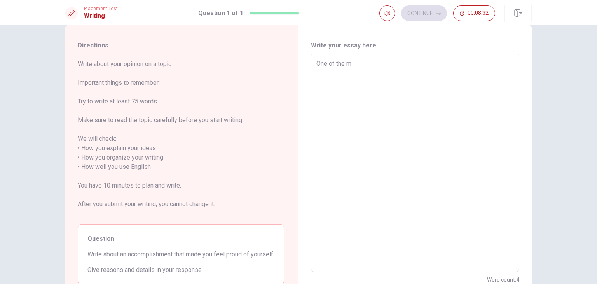
type textarea "One of the mo"
type textarea "x"
type textarea "One of the [DEMOGRAPHIC_DATA]"
type textarea "x"
type textarea "One of the most"
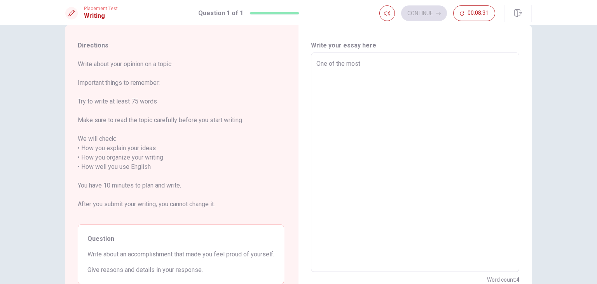
type textarea "x"
type textarea "One of the most"
type textarea "x"
type textarea "One of the most p"
type textarea "x"
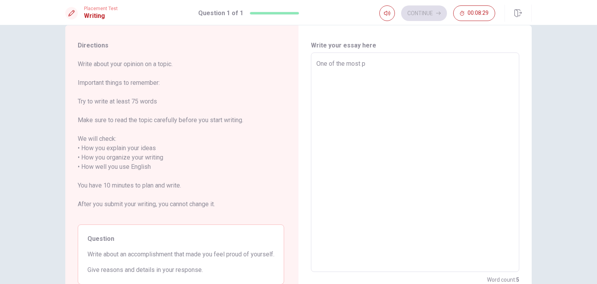
type textarea "One of the most pr"
type textarea "x"
type textarea "One of the most pro"
type textarea "x"
type textarea "One of the most prou"
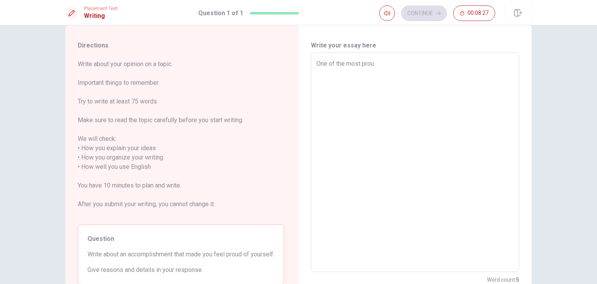
type textarea "x"
type textarea "One of the most proud"
type textarea "x"
type textarea "One of the most proude"
type textarea "x"
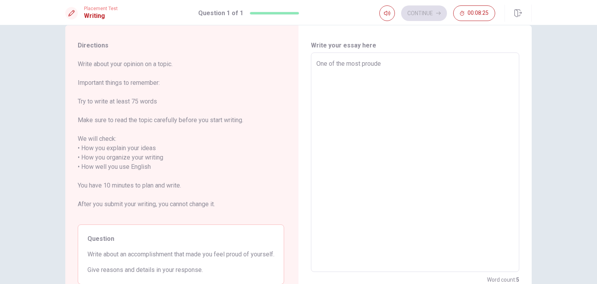
type textarea "One of the most prouded"
type textarea "x"
type textarea "One of the most prouded"
type textarea "x"
type textarea "One of the most prouded m"
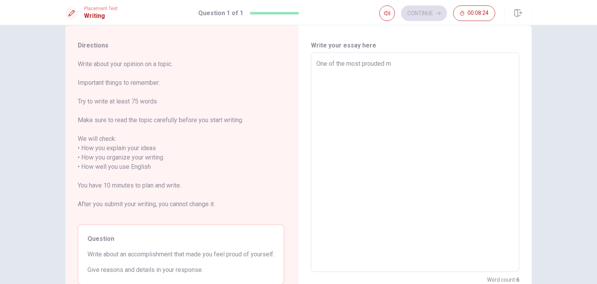
type textarea "x"
type textarea "One of the most prouded mo"
type textarea "x"
type textarea "One of the most prouded mom"
type textarea "x"
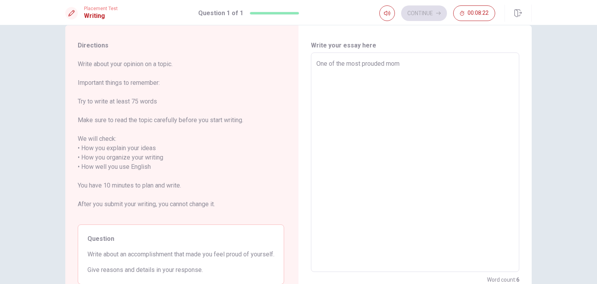
type textarea "One of the most prouded mome"
type textarea "x"
type textarea "One of the most prouded momen"
type textarea "x"
type textarea "One of the most prouded moment"
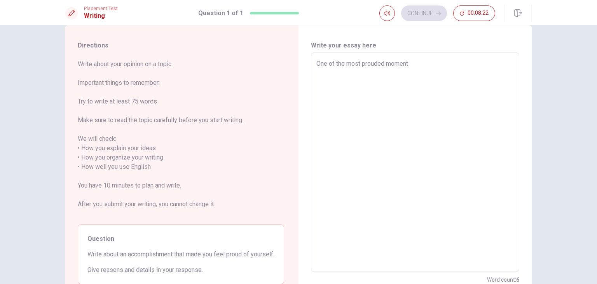
type textarea "x"
type textarea "One of the most prouded moment"
type textarea "x"
type textarea "One of the most prouded moment i"
type textarea "x"
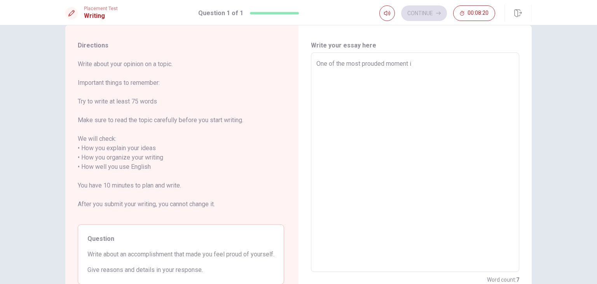
type textarea "One of the most prouded moment in"
type textarea "x"
type textarea "One of the most prouded moment in"
type textarea "x"
type textarea "One of the most prouded moment in m"
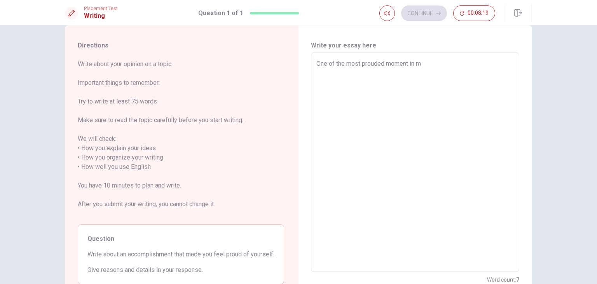
type textarea "x"
type textarea "One of the most prouded moment in my"
type textarea "x"
type textarea "One of the most prouded moment in my"
type textarea "x"
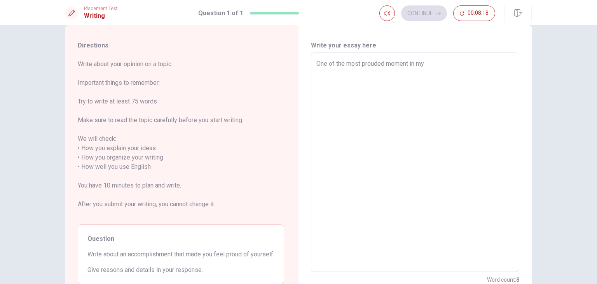
type textarea "One of the most prouded moment in my l"
type textarea "x"
type textarea "One of the most prouded moment in my li"
type textarea "x"
type textarea "One of the most prouded moment in my lif"
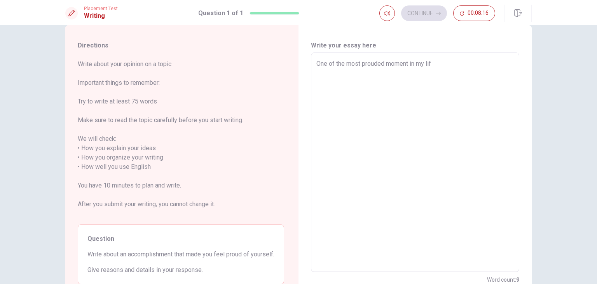
type textarea "x"
type textarea "One of the most prouded moment in my life"
type textarea "x"
type textarea "One of the most prouded moment in my life"
type textarea "x"
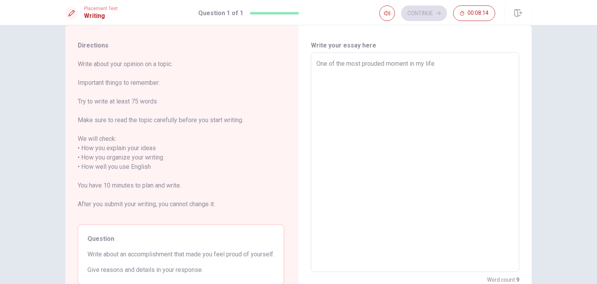
type textarea "One of the most prouded moment in my life i"
type textarea "x"
type textarea "One of the most prouded moment in my life is"
type textarea "x"
type textarea "One of the most prouded moment in my life is"
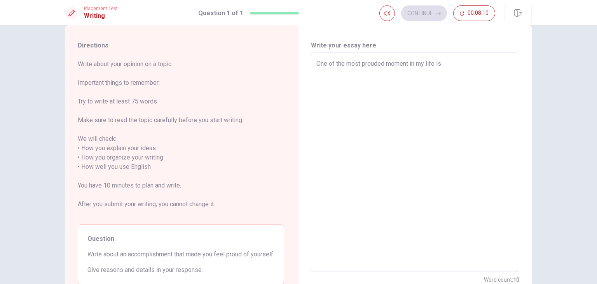
type textarea "x"
type textarea "One of the most prouded moment in my life is w"
type textarea "x"
type textarea "One of the most prouded moment in my life is wh"
type textarea "x"
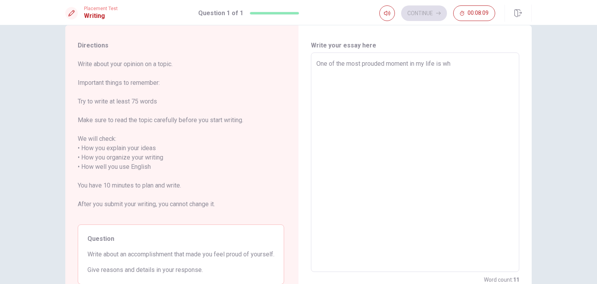
type textarea "One of the most prouded moment in my life is whe"
type textarea "x"
type textarea "One of the most prouded moment in my life is when"
type textarea "x"
type textarea "One of the most prouded moment in my life is when"
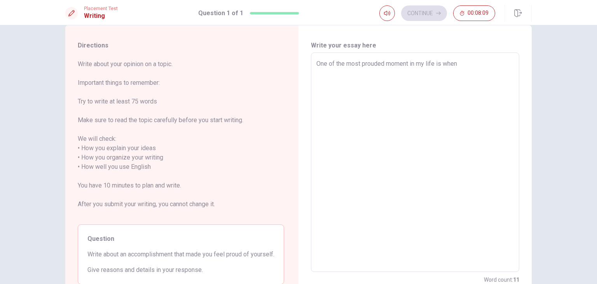
type textarea "x"
type textarea "One of the most prouded moment in my life is when i"
type textarea "x"
type textarea "One of the most prouded moment in my life is when i"
type textarea "x"
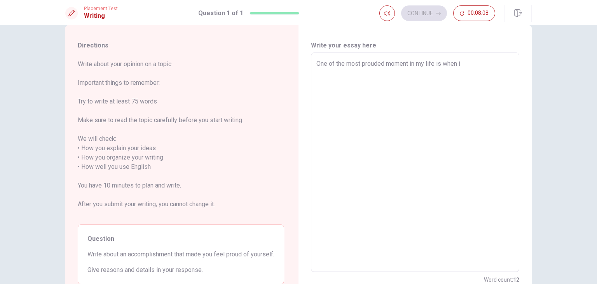
type textarea "One of the most prouded moment in my life is when i w"
type textarea "x"
type textarea "One of the most prouded moment in my life is when i wa"
type textarea "x"
type textarea "One of the most prouded moment in my life is when i was"
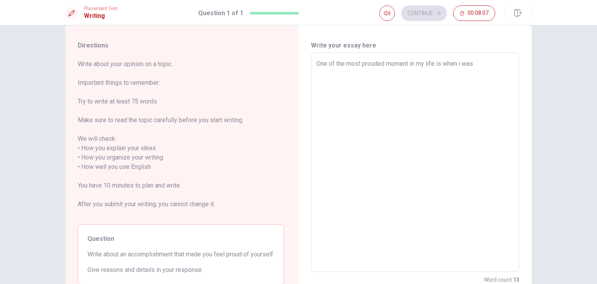
type textarea "x"
type textarea "One of the most prouded moment in my life is when i was"
type textarea "x"
type textarea "One of the most prouded moment in my life is when i was y"
type textarea "x"
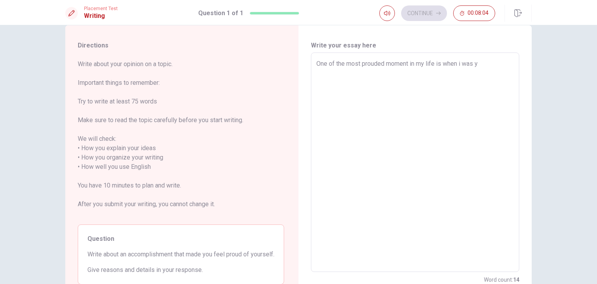
type textarea "One of the most prouded moment in my life is when i was yo"
type textarea "x"
type textarea "One of the most prouded moment in my life is when i was you"
type textarea "x"
type textarea "One of the most prouded moment in my life is when i was youn"
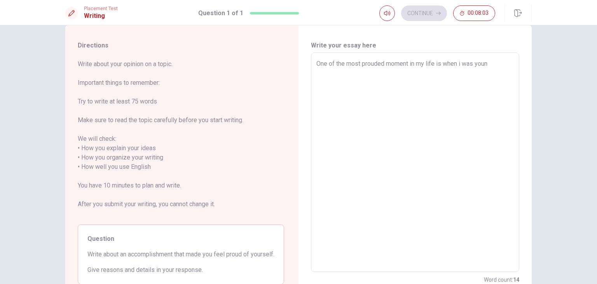
type textarea "x"
type textarea "One of the most prouded moment in my life is when i was young"
type textarea "x"
type textarea "One of the most prouded moment in my life is when i was young"
type textarea "x"
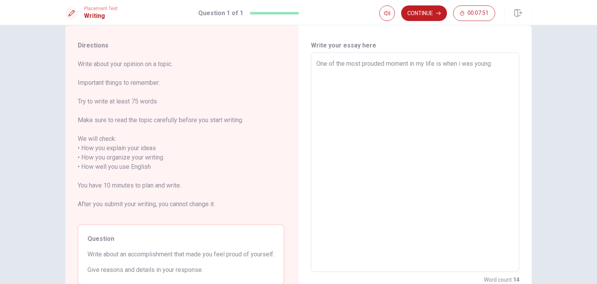
type textarea "One of the most prouded moment in my life is when i was young i"
type textarea "x"
type textarea "One of the most prouded moment in my life is when i was young i"
type textarea "x"
type textarea "One of the most prouded moment in my life is when i was young i u"
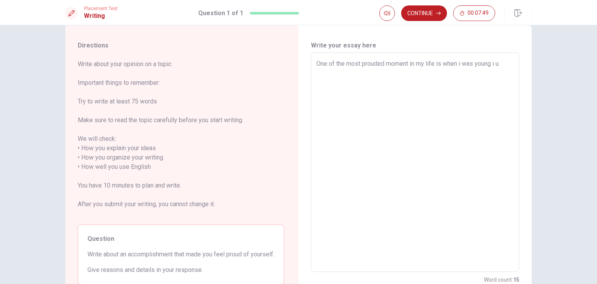
type textarea "x"
type textarea "One of the most prouded moment in my life is when i was young i us"
type textarea "x"
type textarea "One of the most prouded moment in my life is when i was young i usu"
type textarea "x"
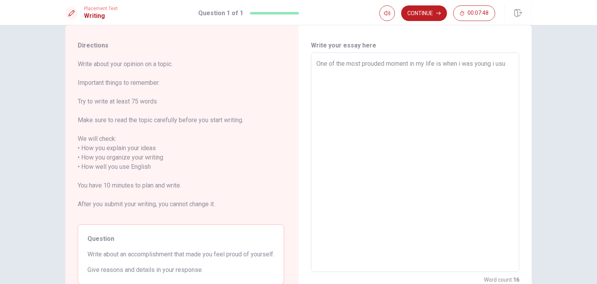
type textarea "One of the most prouded moment in my life is when i was young i usua"
type textarea "x"
type textarea "One of the most prouded moment in my life is when i was young i usual"
type textarea "x"
type textarea "One of the most prouded moment in my life is when i was young i usuall"
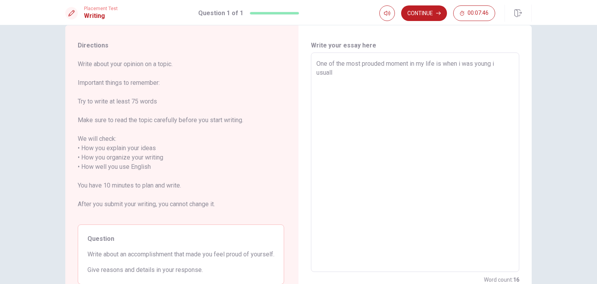
type textarea "x"
type textarea "One of the most prouded moment in my life is when i was young i usually"
type textarea "x"
type textarea "One of the most prouded moment in my life is when i was young i usually"
type textarea "x"
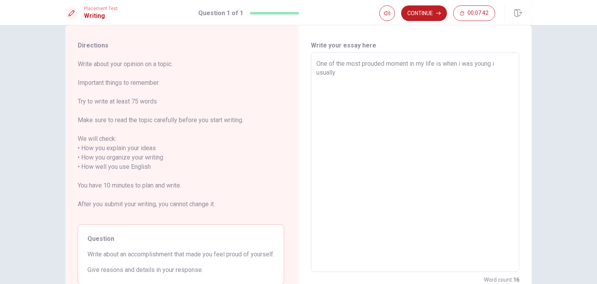
type textarea "One of the most prouded moment in my life is when i was young i usually g"
type textarea "x"
type textarea "One of the most prouded moment in my life is when i was young i usually go"
type textarea "x"
type textarea "One of the most prouded moment in my life is when i was young i usually go"
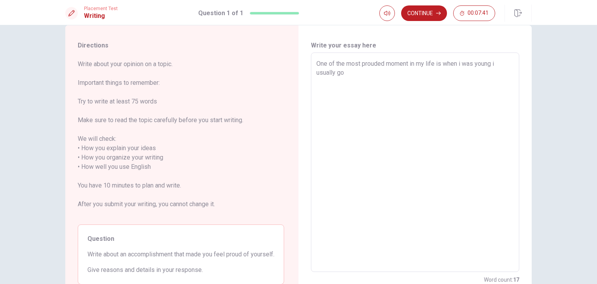
type textarea "x"
type textarea "One of the most prouded moment in my life is when i was young i usually go t"
type textarea "x"
type textarea "One of the most prouded moment in my life is when i was young i usually go to"
type textarea "x"
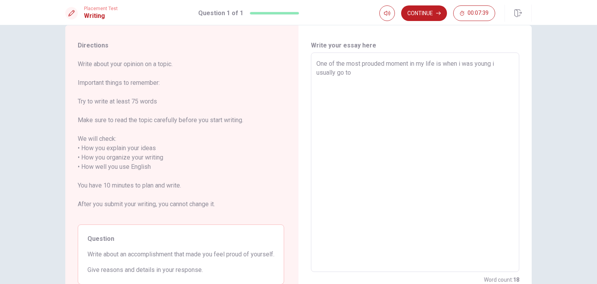
type textarea "One of the most prouded moment in my life is when i was young i usually go to"
type textarea "x"
type textarea "One of the most prouded moment in my life is when i was young i usually go to m"
type textarea "x"
type textarea "One of the most prouded moment in my life is when i was young i usually go to my"
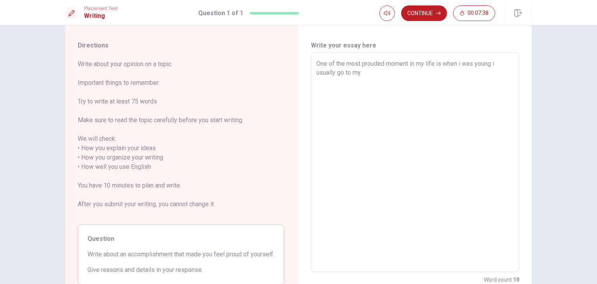
type textarea "x"
type textarea "One of the most prouded moment in my life is when i was young i usually go to my"
type textarea "x"
type textarea "One of the most prouded moment in my life is when i was young i usually go to m…"
type textarea "x"
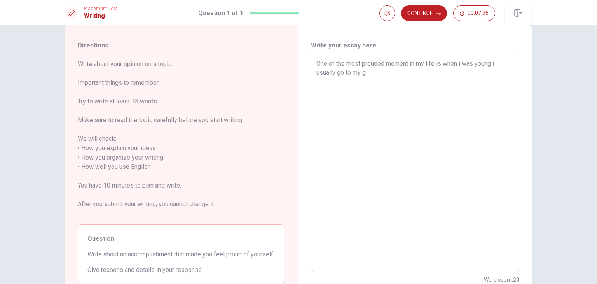
type textarea "One of the most prouded moment in my life is when i was young i usually go to m…"
type textarea "x"
type textarea "One of the most prouded moment in my life is when i was young i usually go to m…"
type textarea "x"
type textarea "One of the most prouded moment in my life is when i was young i usually go to m…"
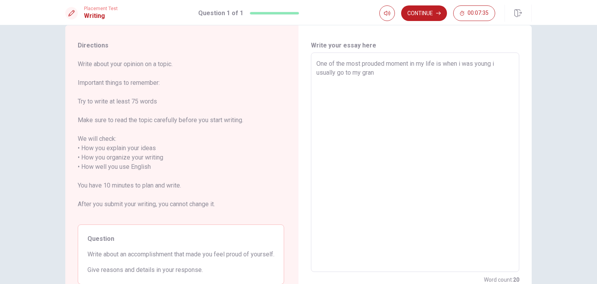
type textarea "x"
type textarea "One of the most prouded moment in my life is when i was young i usually go to m…"
type textarea "x"
type textarea "One of the most prouded moment in my life is when i was young i usually go to m…"
type textarea "x"
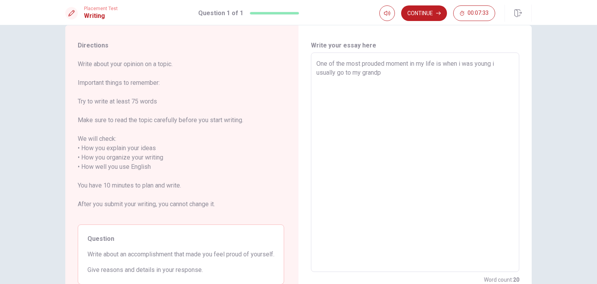
type textarea "One of the most prouded moment in my life is when i was young i usually go to m…"
type textarea "x"
type textarea "One of the most prouded moment in my life is when i was young i usually go to m…"
type textarea "x"
type textarea "One of the most prouded moment in my life is when i was young i usually go to m…"
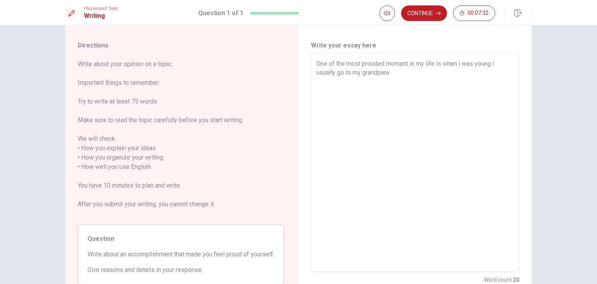
type textarea "x"
type textarea "One of the most prouded moment in my life is when i was young i usually go to m…"
type textarea "x"
type textarea "One of the most prouded moment in my life is when i was young i usually go to m…"
type textarea "x"
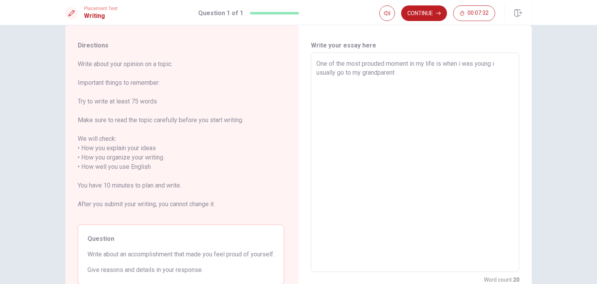
type textarea "One of the most prouded moment in my life is when i was young i usually go to m…"
type textarea "x"
type textarea "One of the most prouded moment in my life is when i was young i usually go to m…"
click at [441, 63] on textarea "One of the most prouded moment in my life is when i was young i usually go to m…" at bounding box center [414, 162] width 197 height 206
click at [470, 74] on textarea "One of the most prouded moment in my life is, when i was young i usually go to …" at bounding box center [414, 162] width 197 height 206
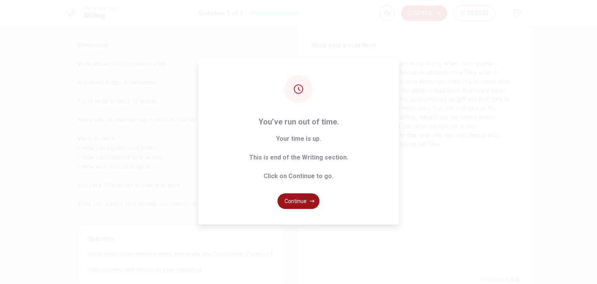
click at [295, 202] on button "Continue" at bounding box center [298, 201] width 42 height 16
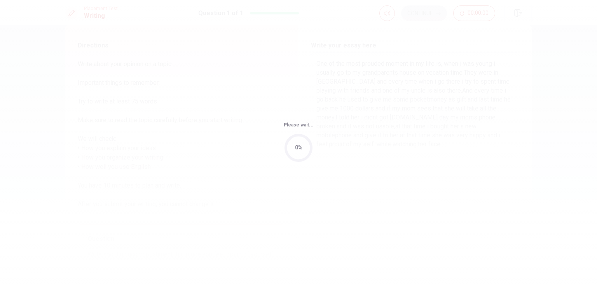
scroll to position [0, 0]
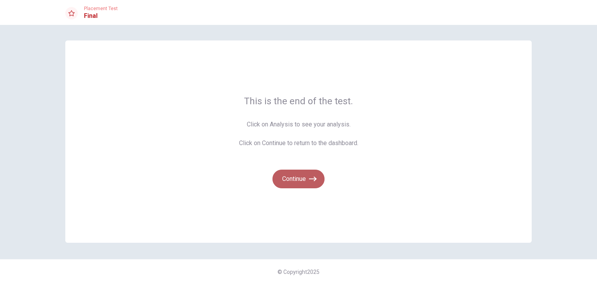
click at [300, 175] on button "Continue" at bounding box center [298, 178] width 52 height 19
